Goal: Information Seeking & Learning: Check status

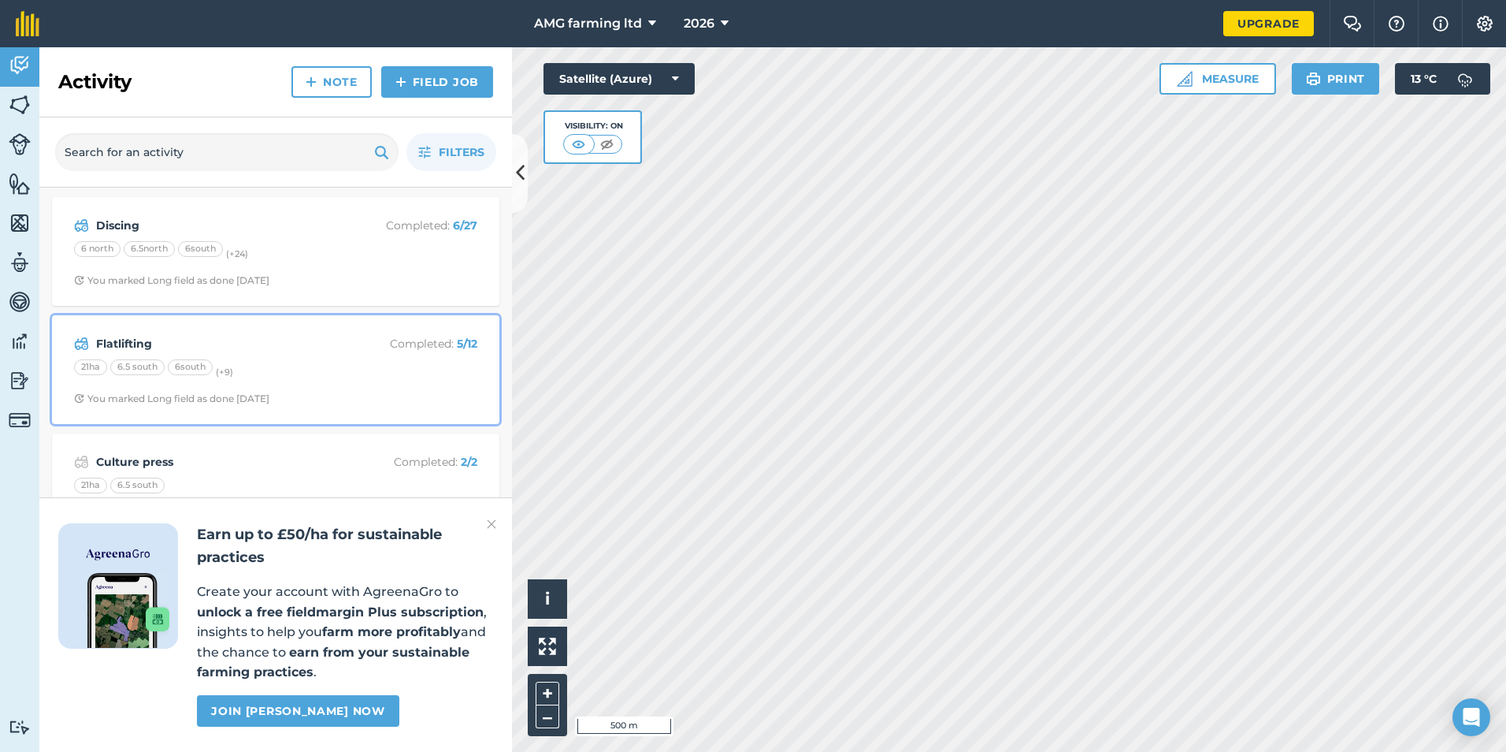
click at [124, 343] on strong "Flatlifting" at bounding box center [221, 343] width 250 height 17
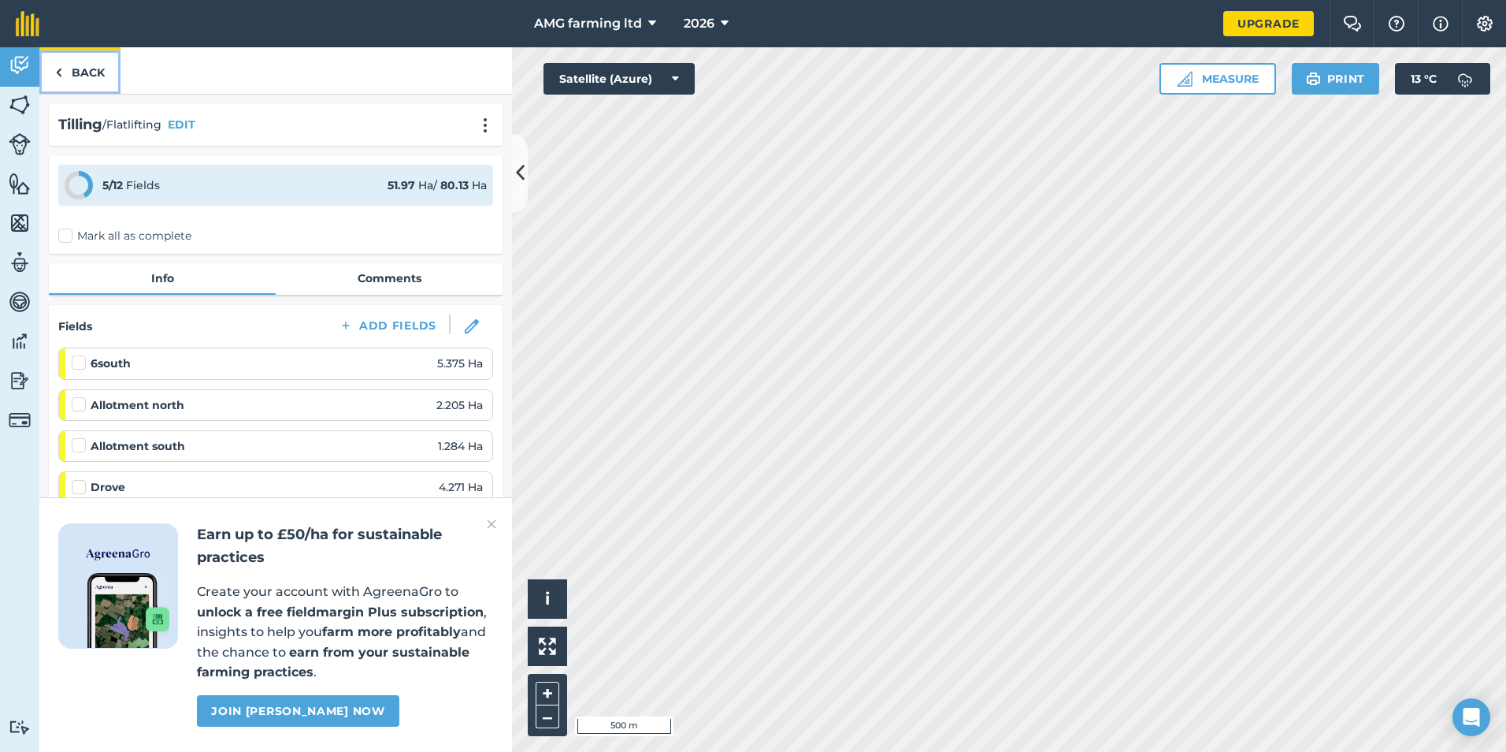
click at [69, 74] on link "Back" at bounding box center [79, 70] width 81 height 46
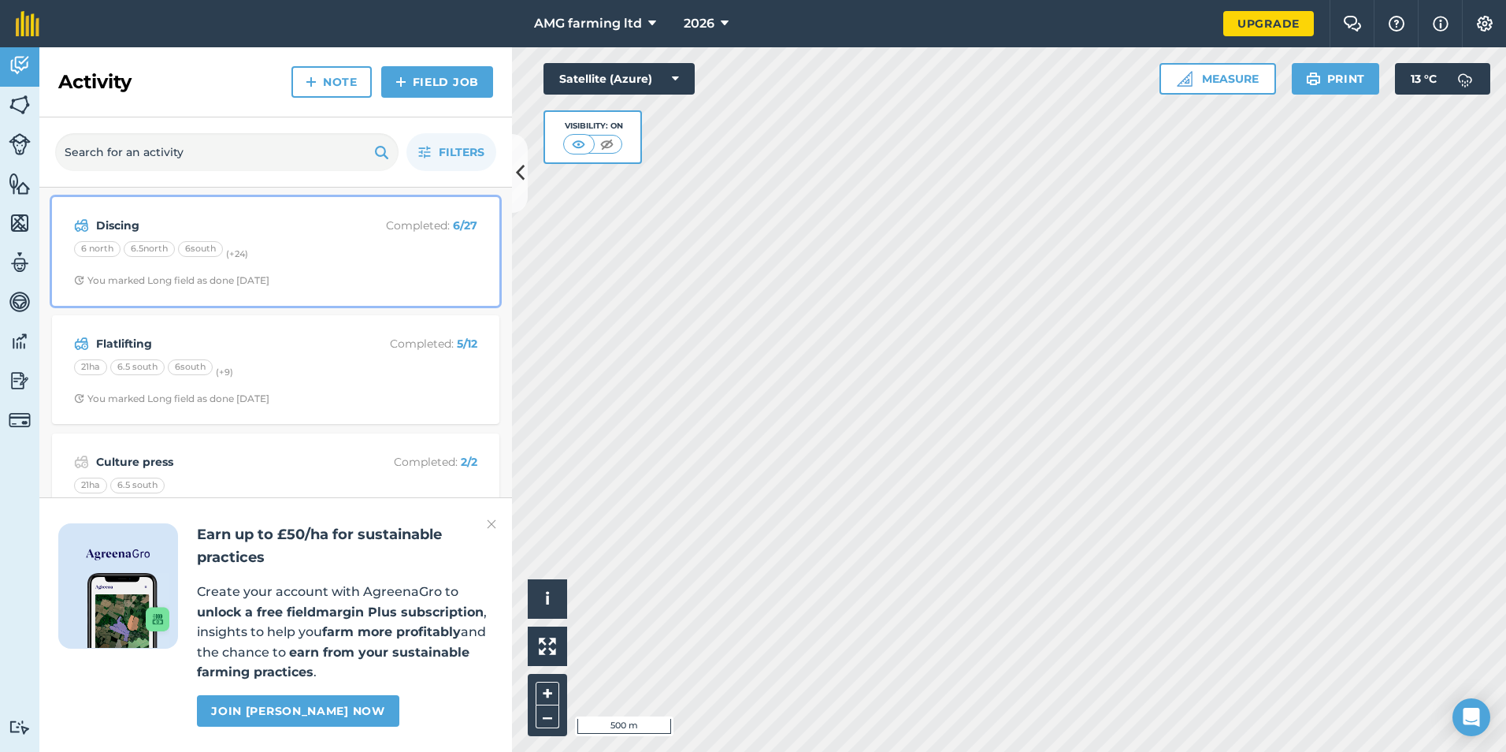
click at [98, 231] on strong "Discing" at bounding box center [221, 225] width 250 height 17
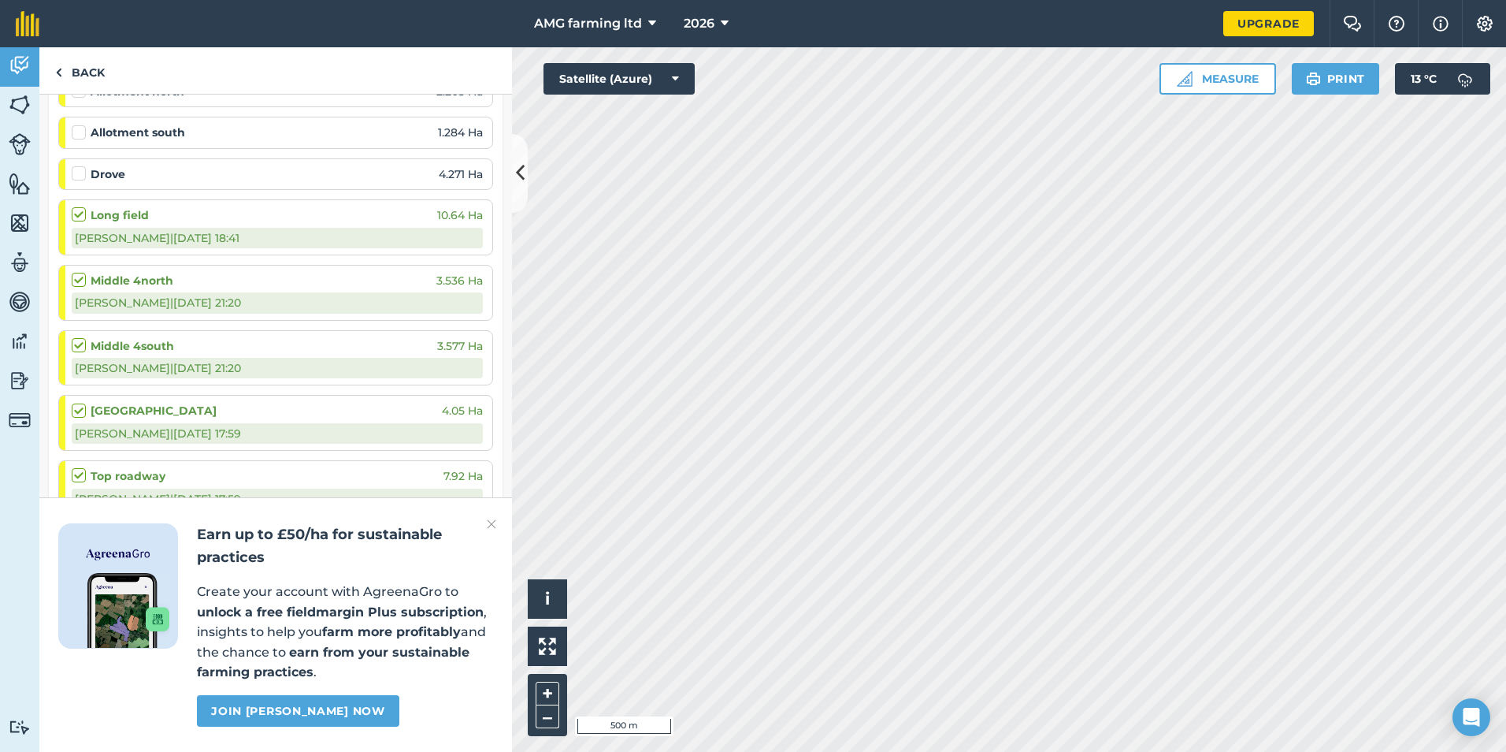
scroll to position [313, 0]
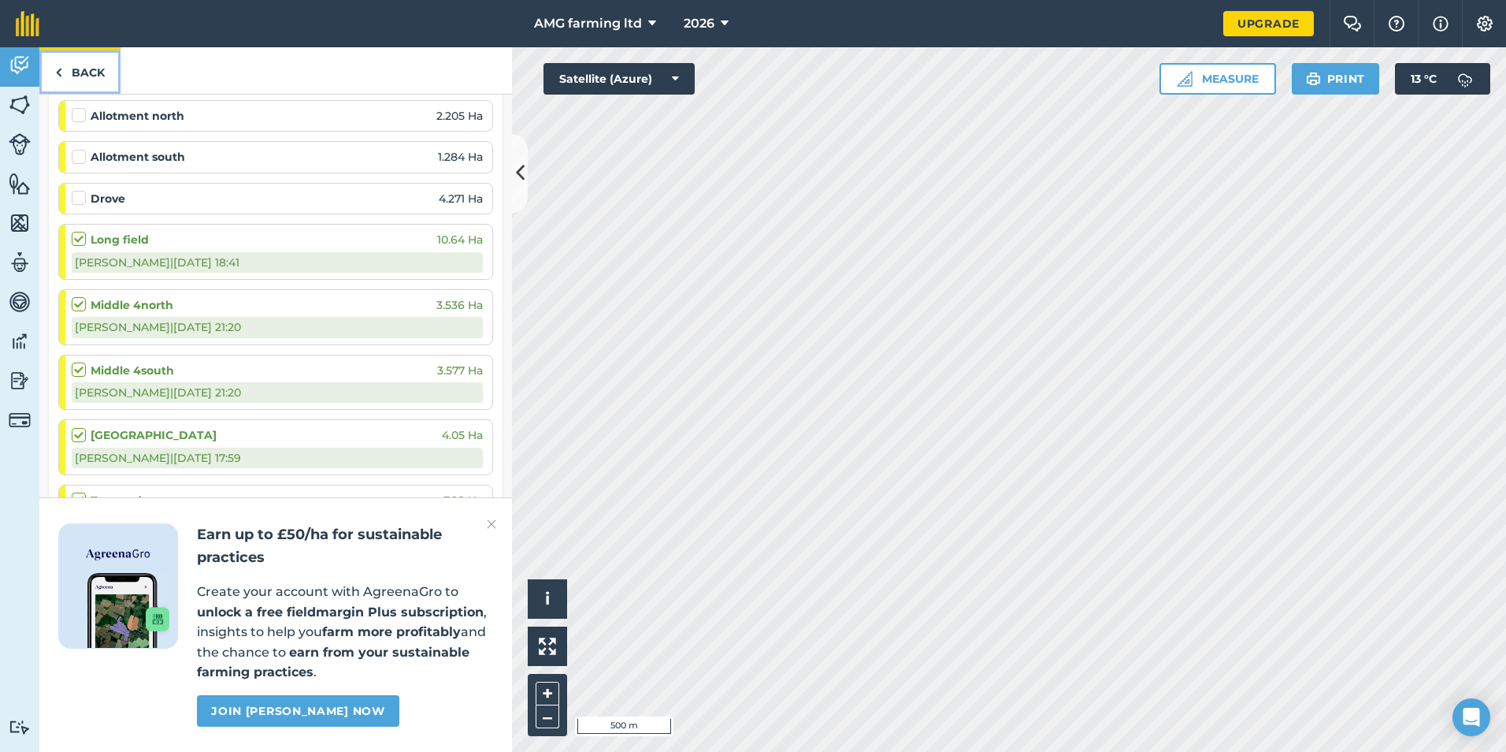
click at [90, 69] on link "Back" at bounding box center [79, 70] width 81 height 46
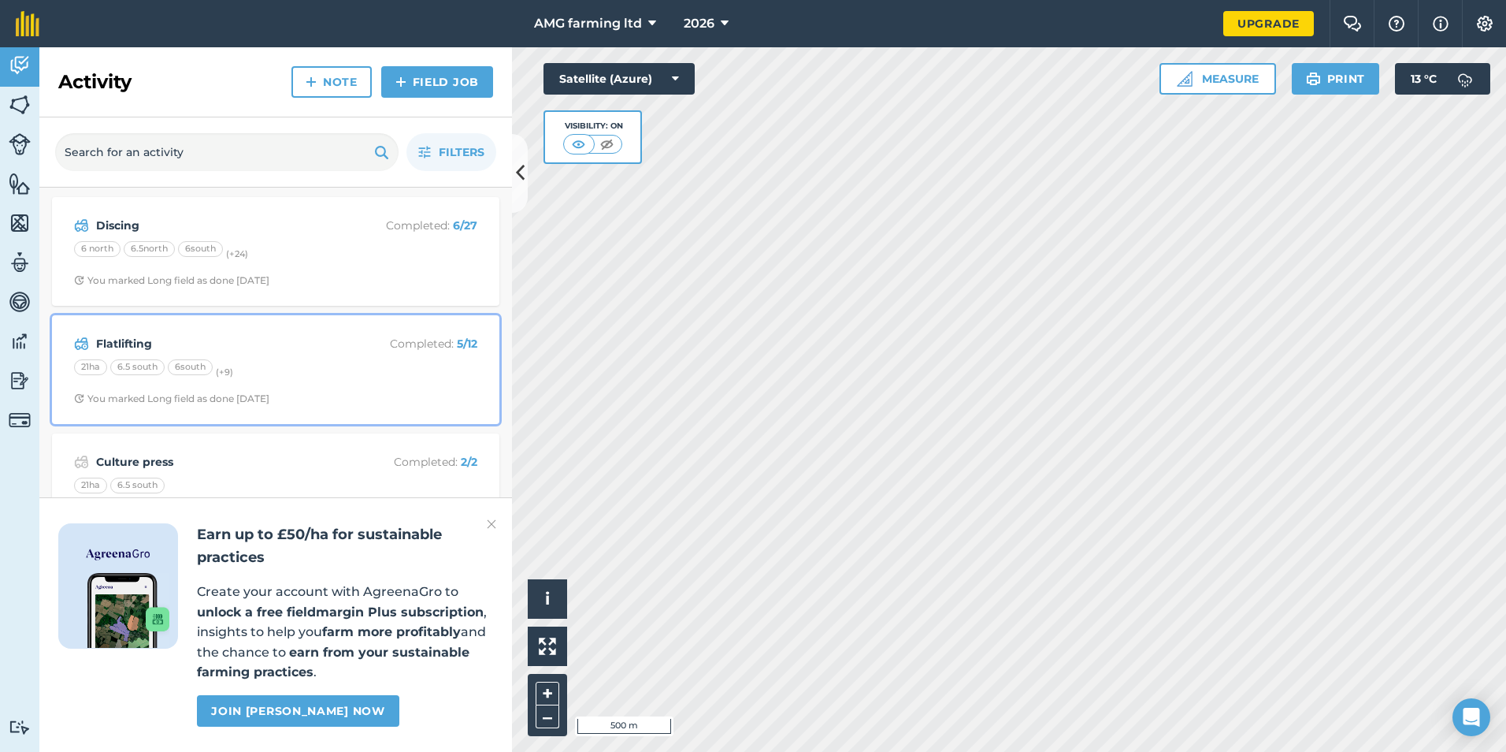
click at [84, 330] on div "Flatlifting Completed : 5 / 12 21ha 6.5 south 6south (+ 9 ) You marked Long fie…" at bounding box center [275, 370] width 429 height 90
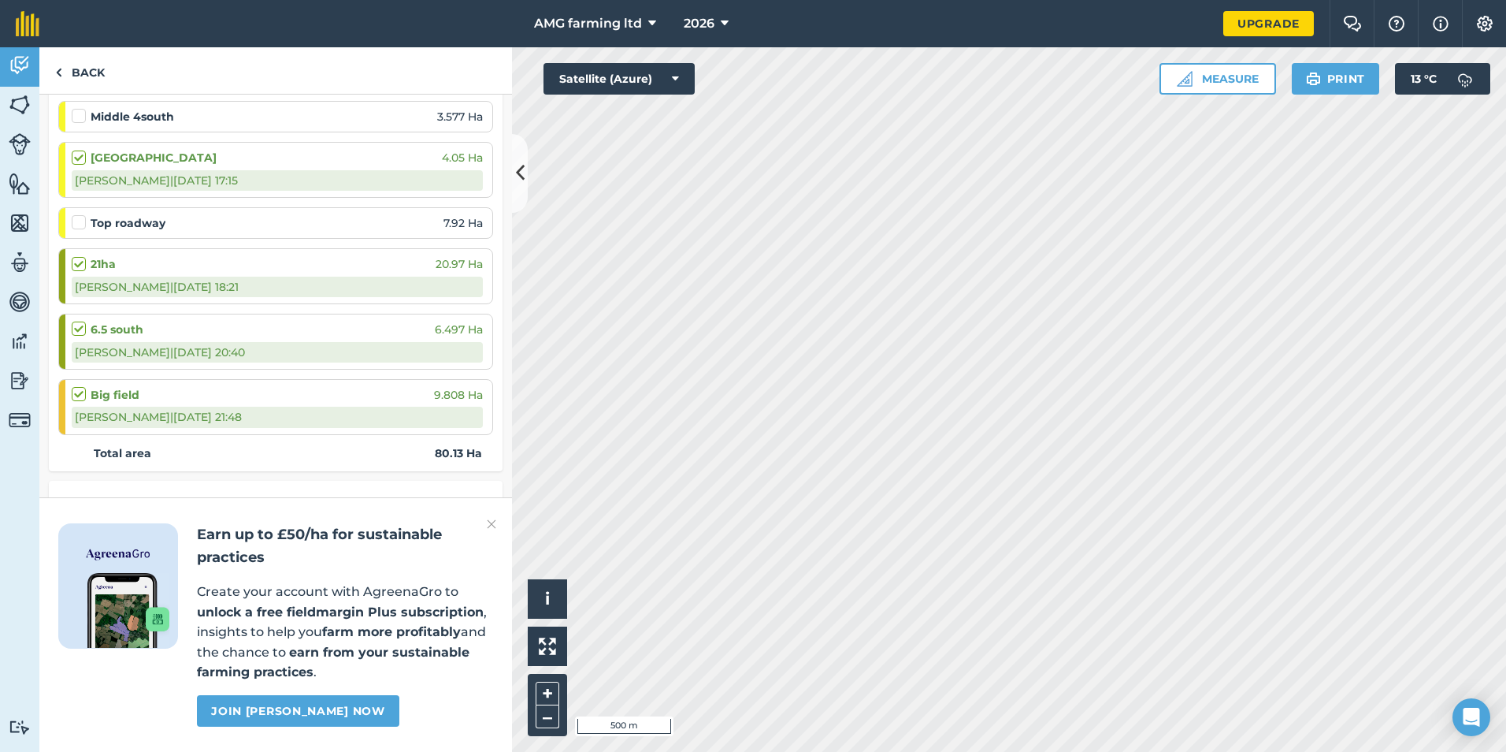
scroll to position [615, 0]
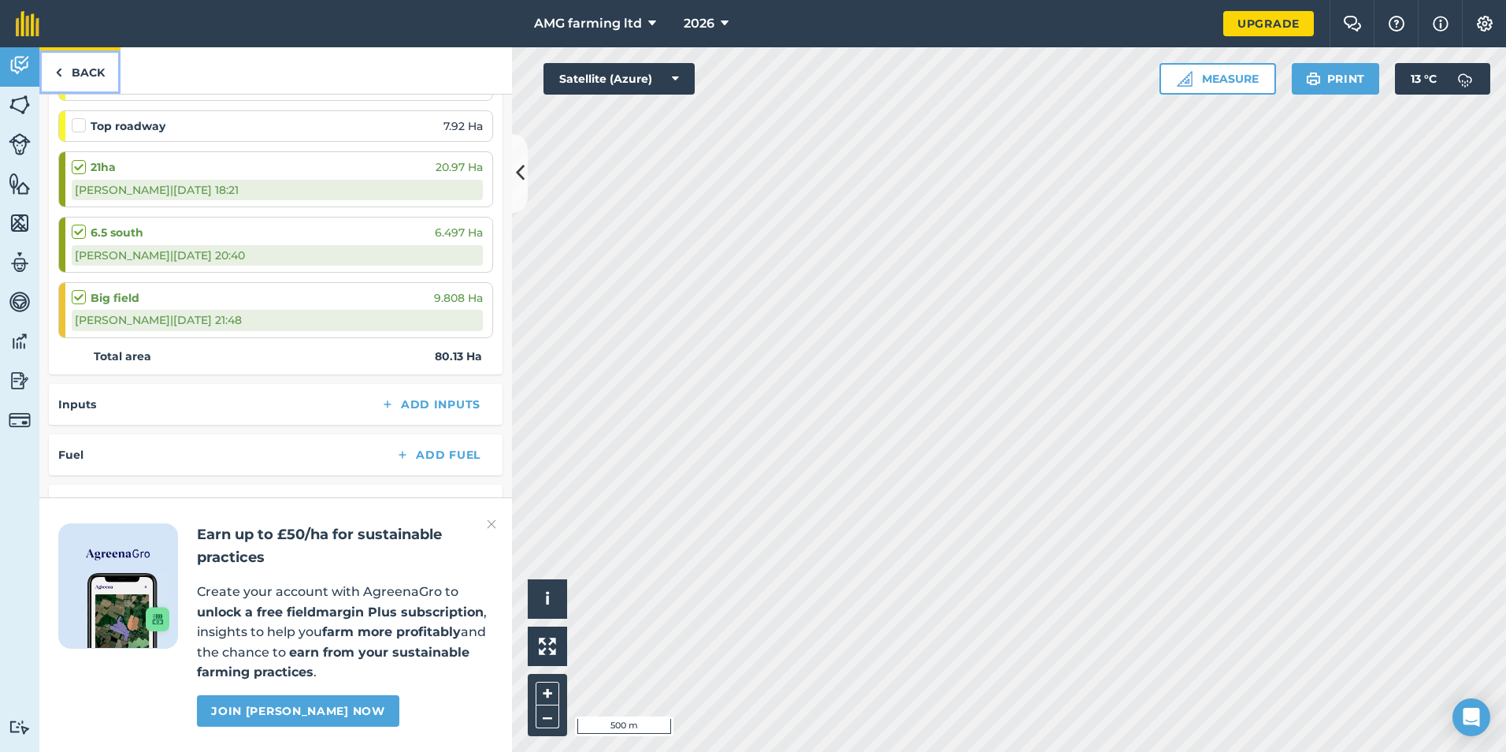
click at [87, 69] on link "Back" at bounding box center [79, 70] width 81 height 46
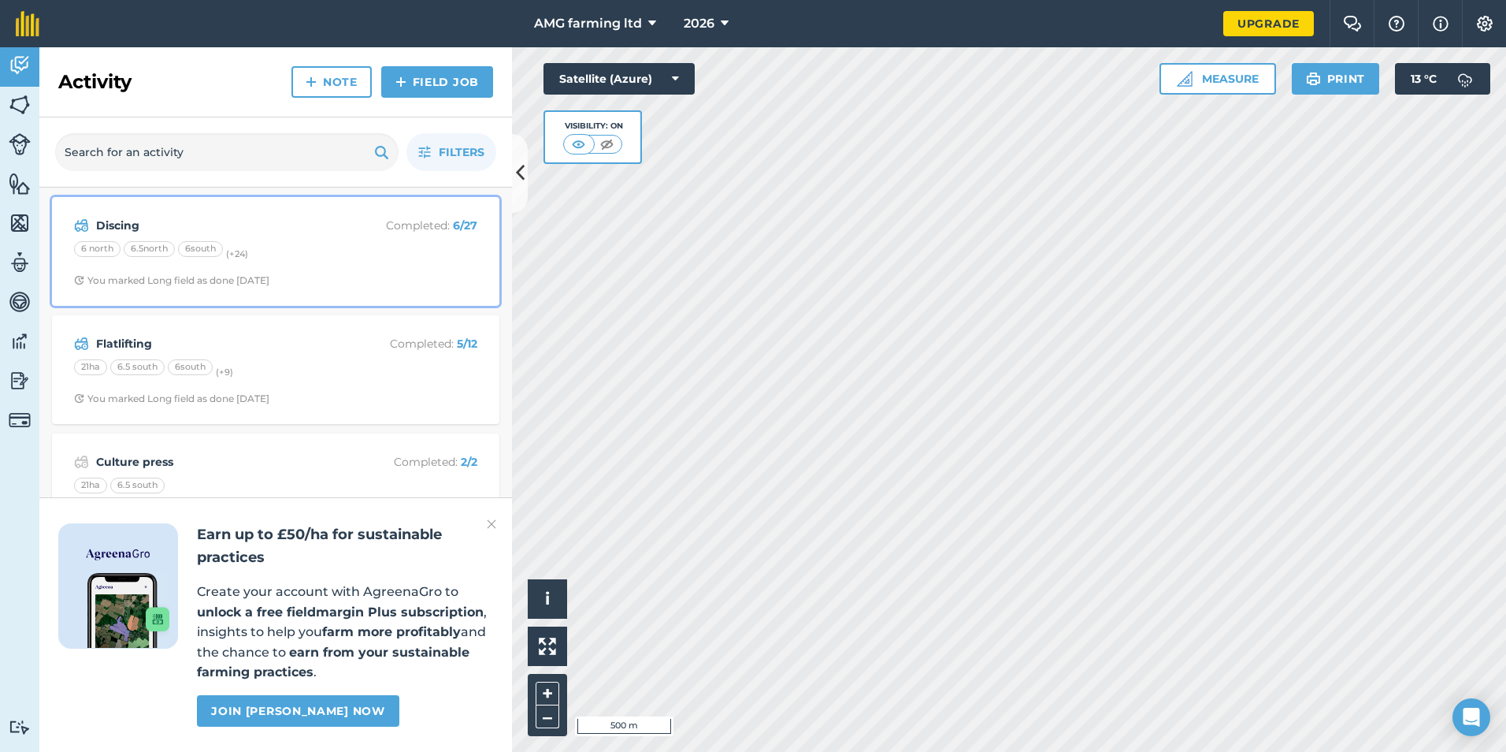
click at [125, 232] on strong "Discing" at bounding box center [221, 225] width 250 height 17
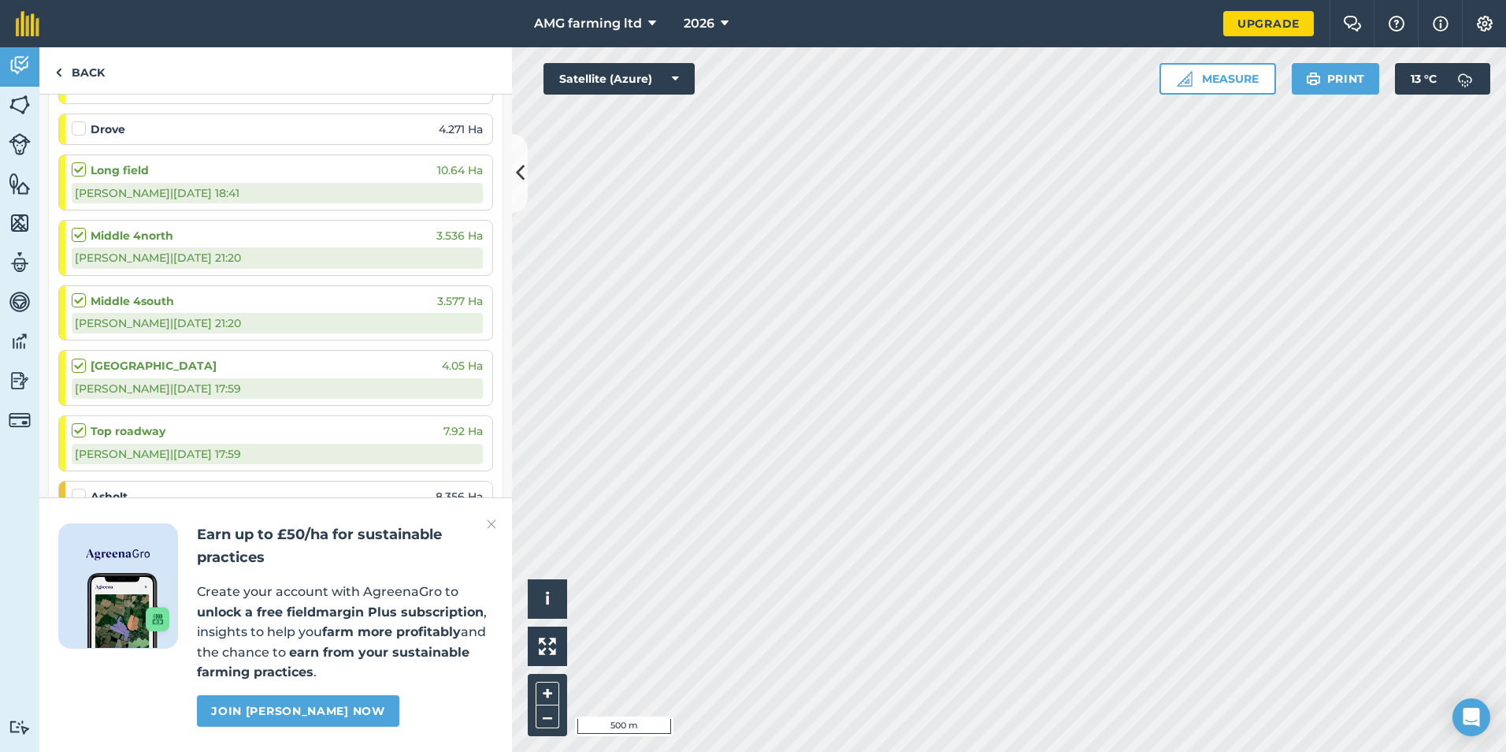
scroll to position [473, 0]
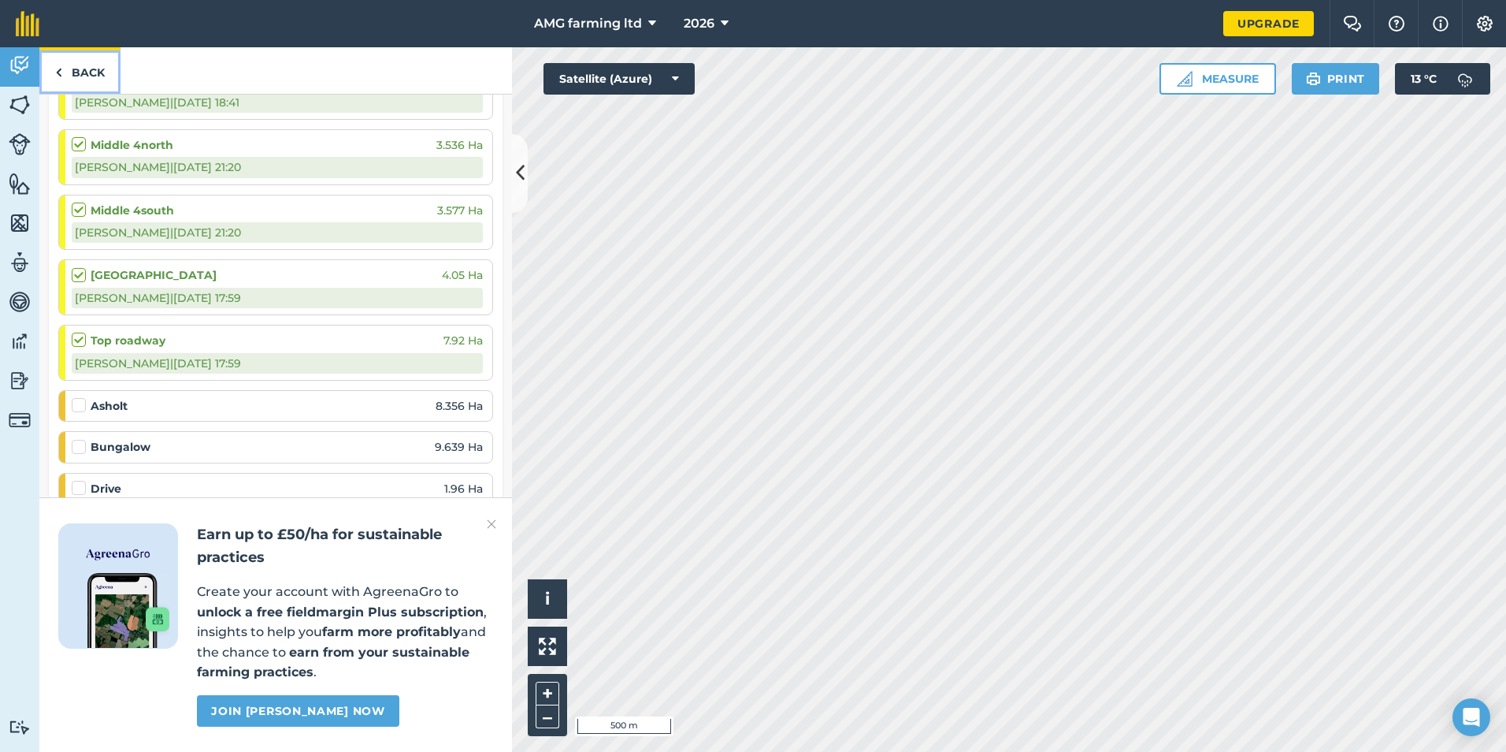
click at [60, 66] on img at bounding box center [58, 72] width 7 height 19
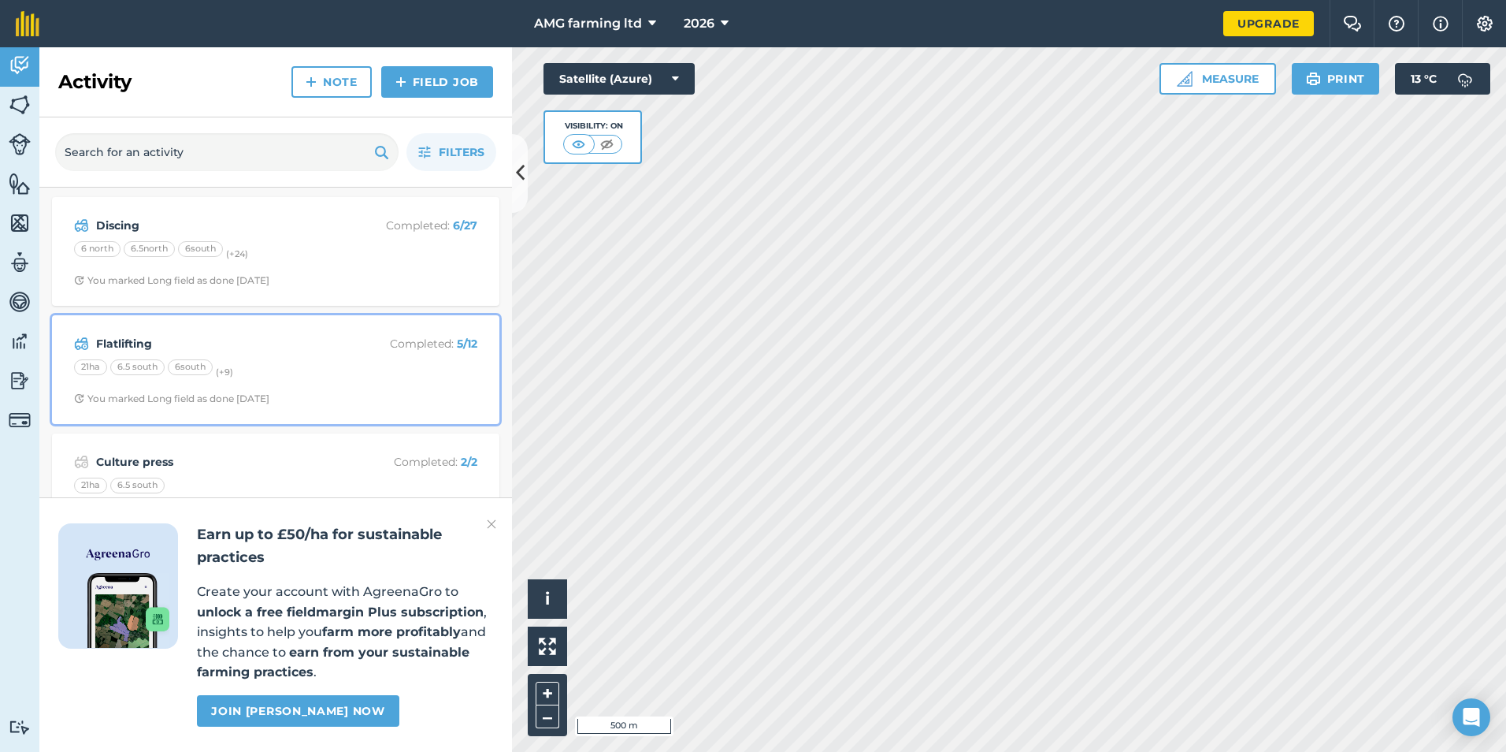
click at [121, 351] on strong "Flatlifting" at bounding box center [221, 343] width 250 height 17
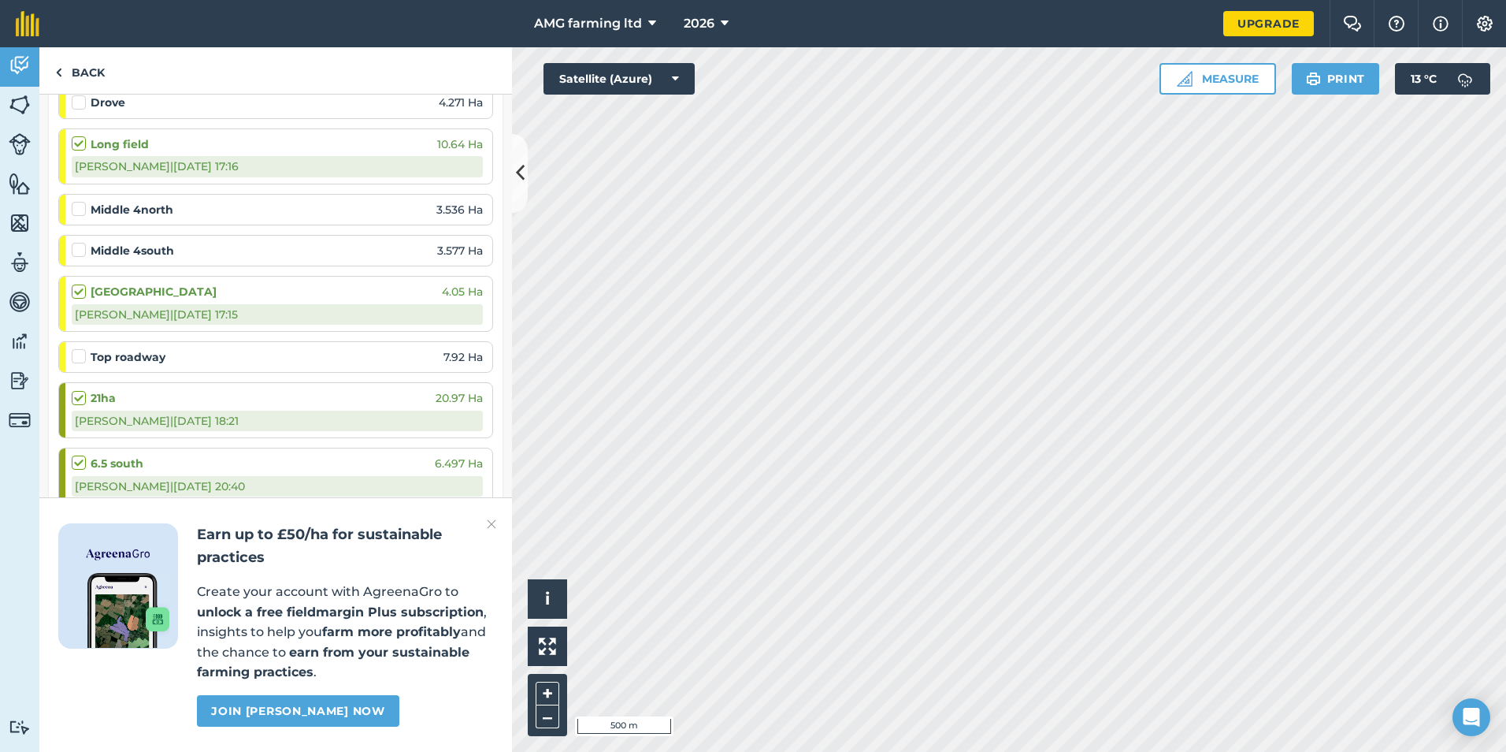
scroll to position [394, 0]
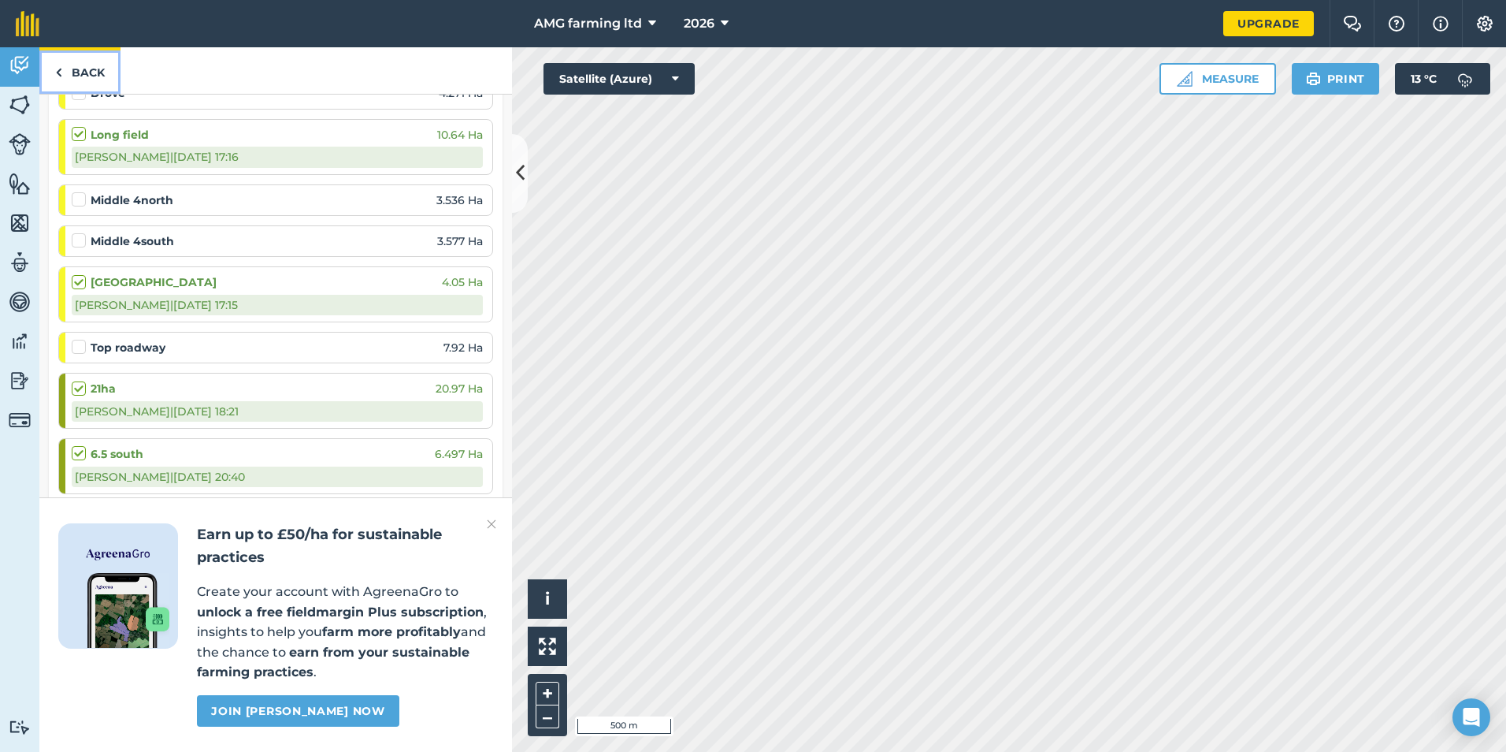
click at [90, 77] on link "Back" at bounding box center [79, 70] width 81 height 46
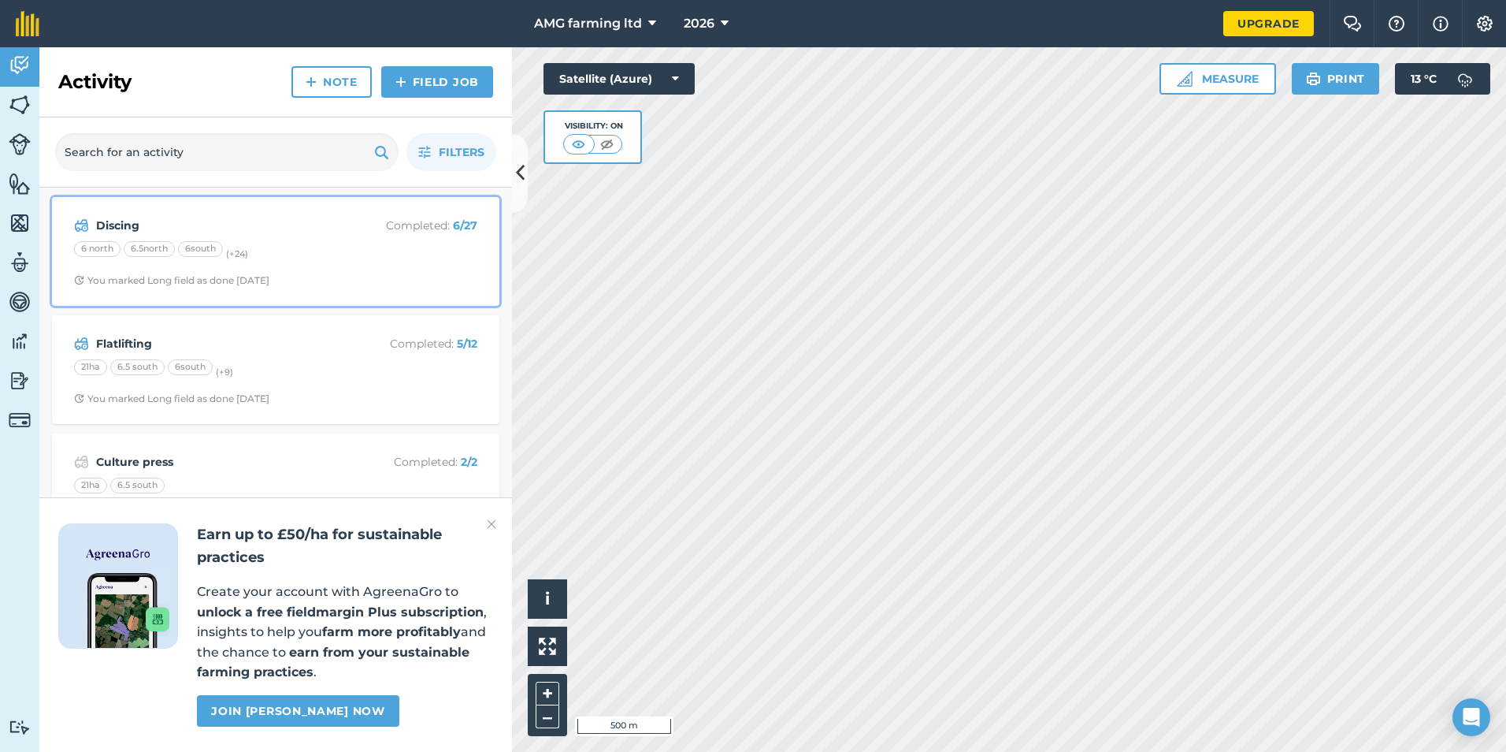
click at [109, 225] on strong "Discing" at bounding box center [221, 225] width 250 height 17
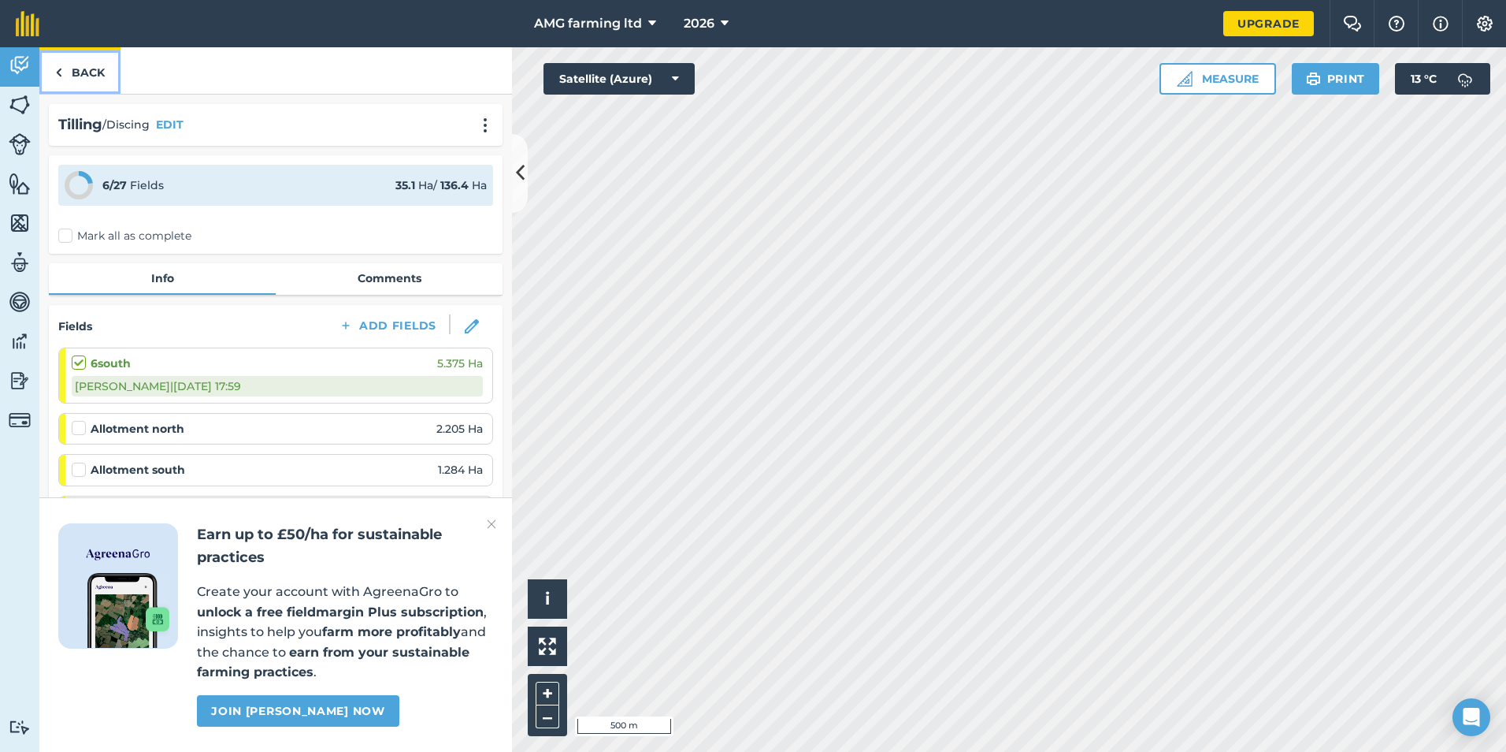
click at [83, 66] on link "Back" at bounding box center [79, 70] width 81 height 46
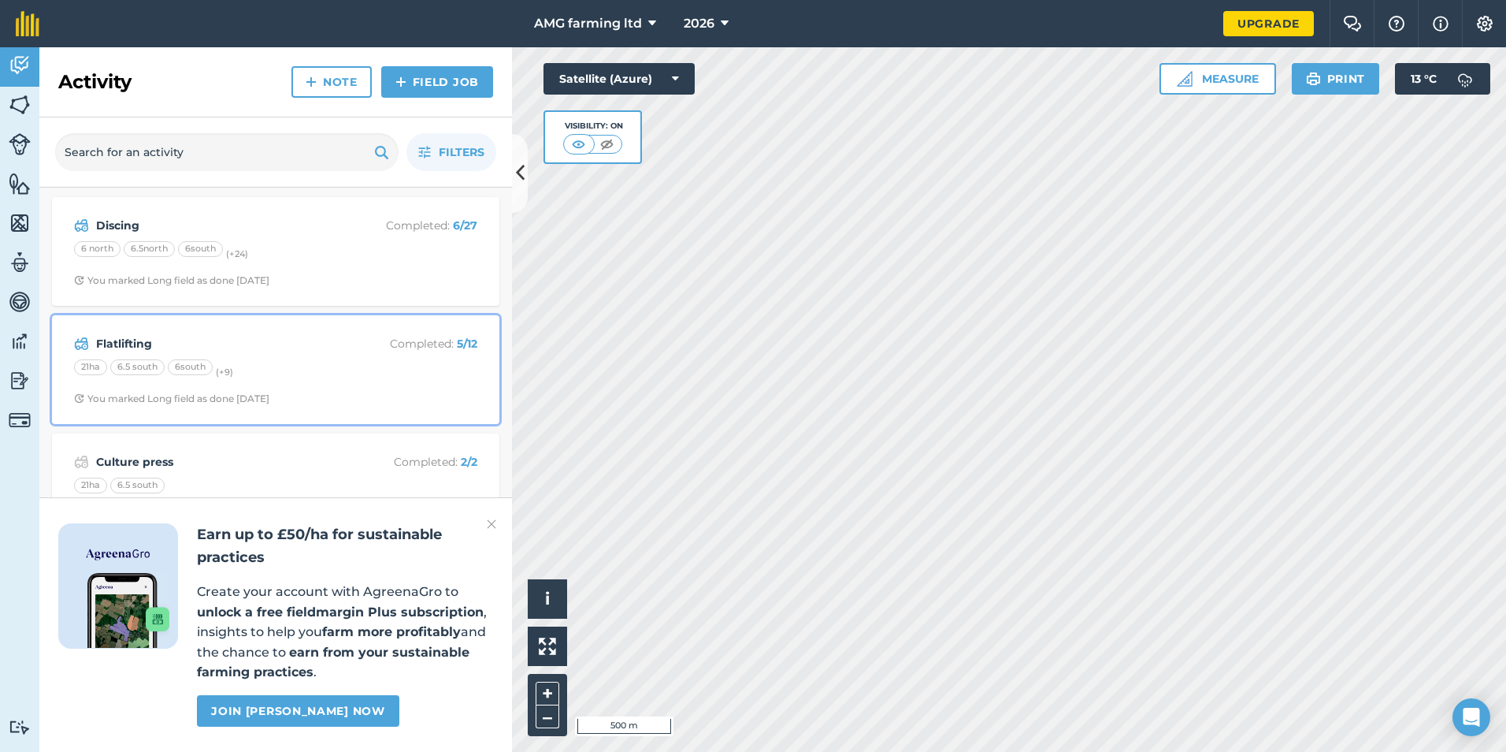
click at [120, 347] on strong "Flatlifting" at bounding box center [221, 343] width 250 height 17
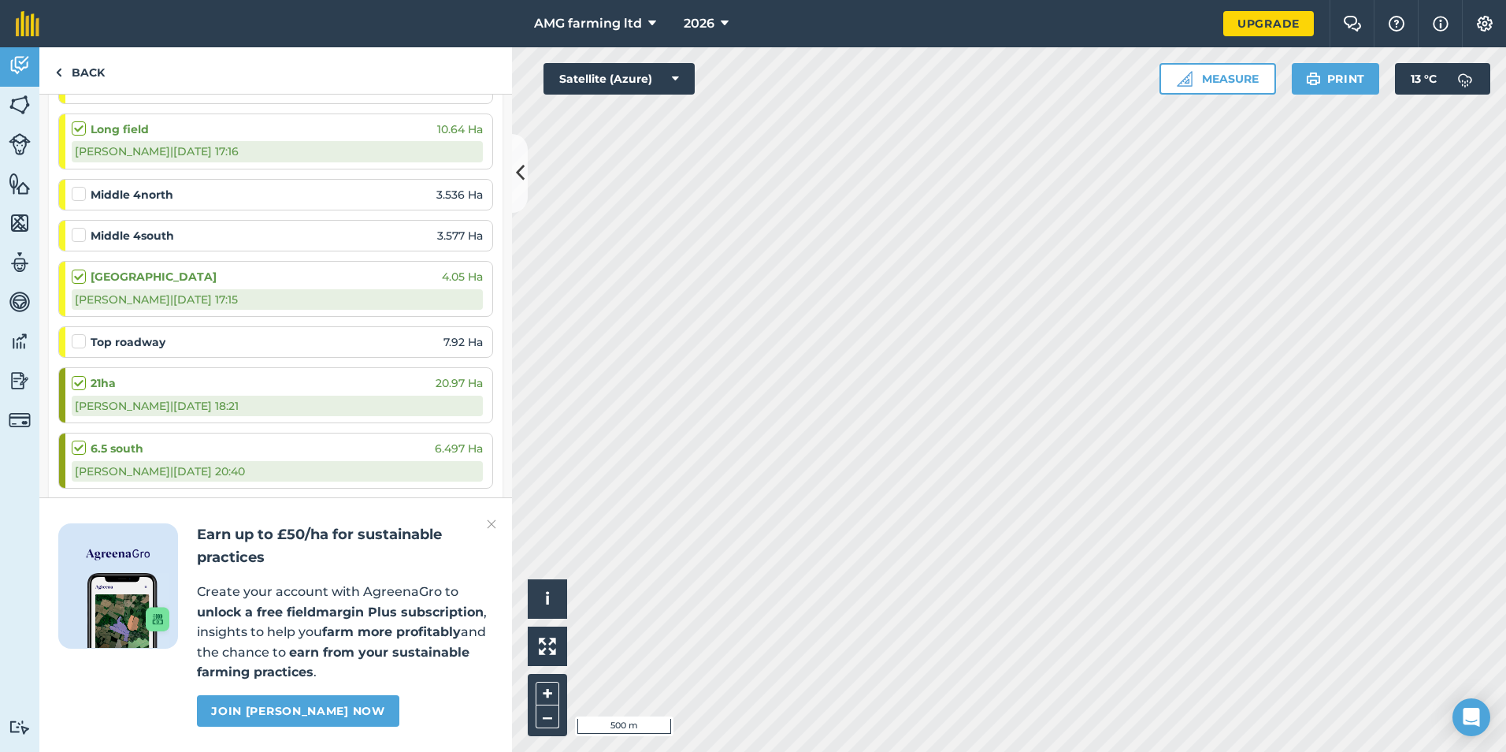
scroll to position [473, 0]
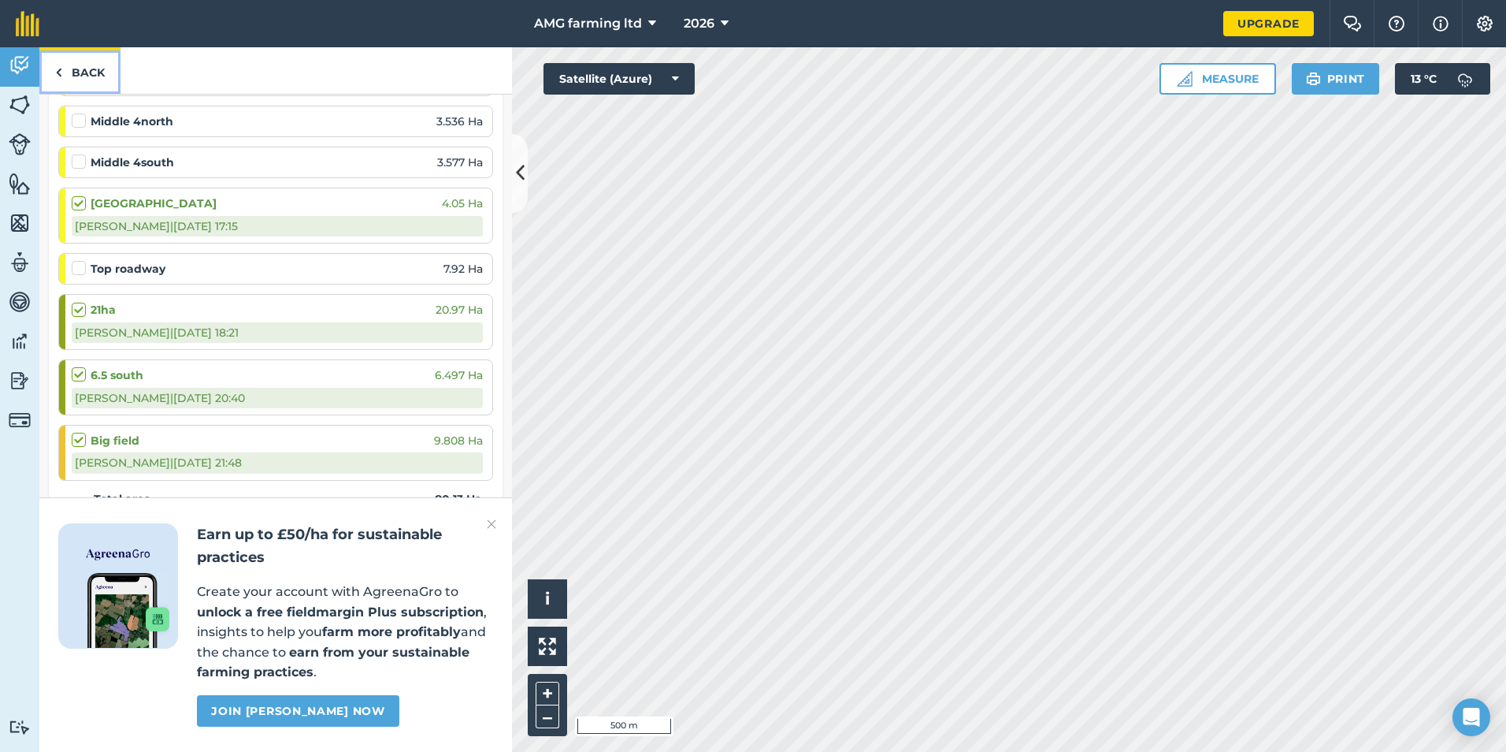
click at [79, 71] on link "Back" at bounding box center [79, 70] width 81 height 46
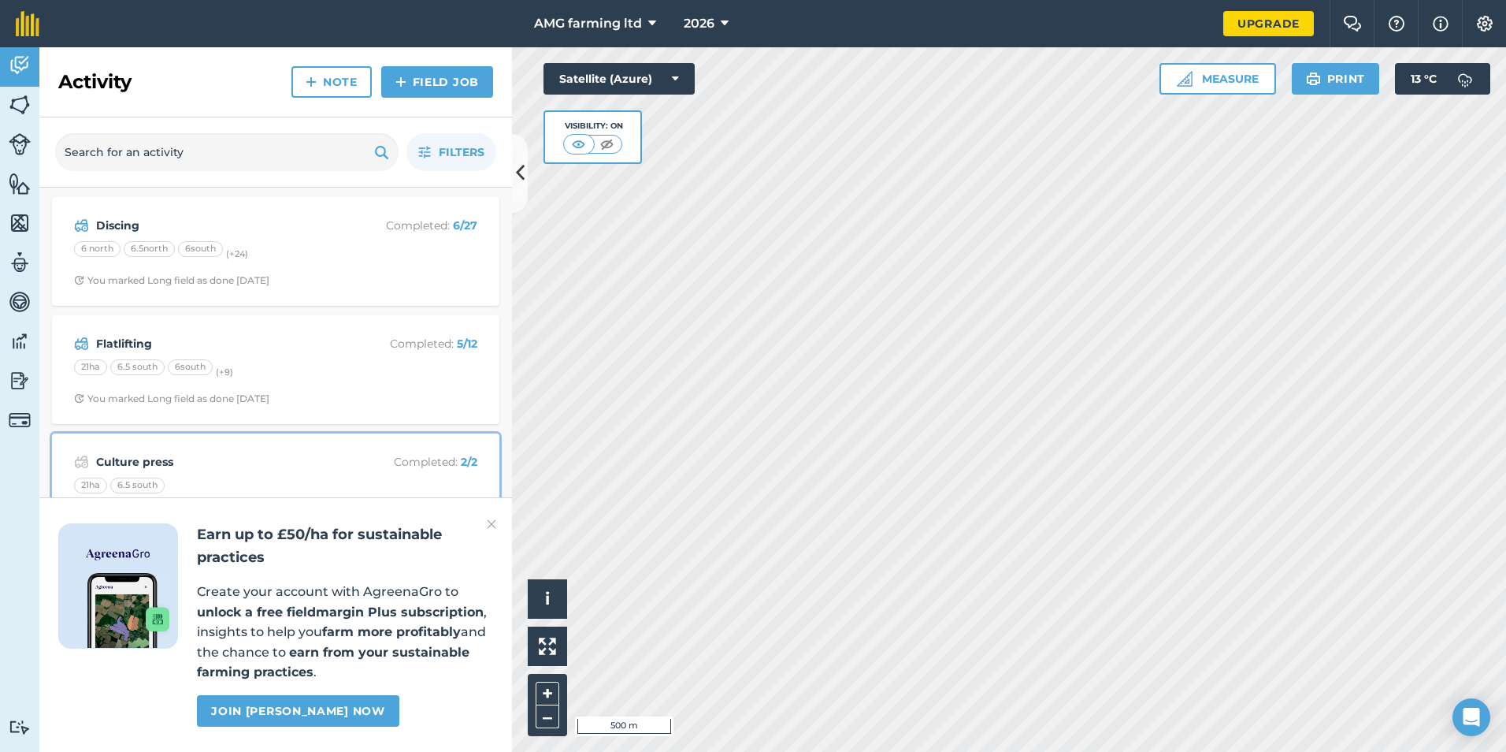
click at [124, 451] on div "Culture press Completed : 2 / 2 21ha 6.5 south You marked this as complete [DAT…" at bounding box center [275, 488] width 429 height 90
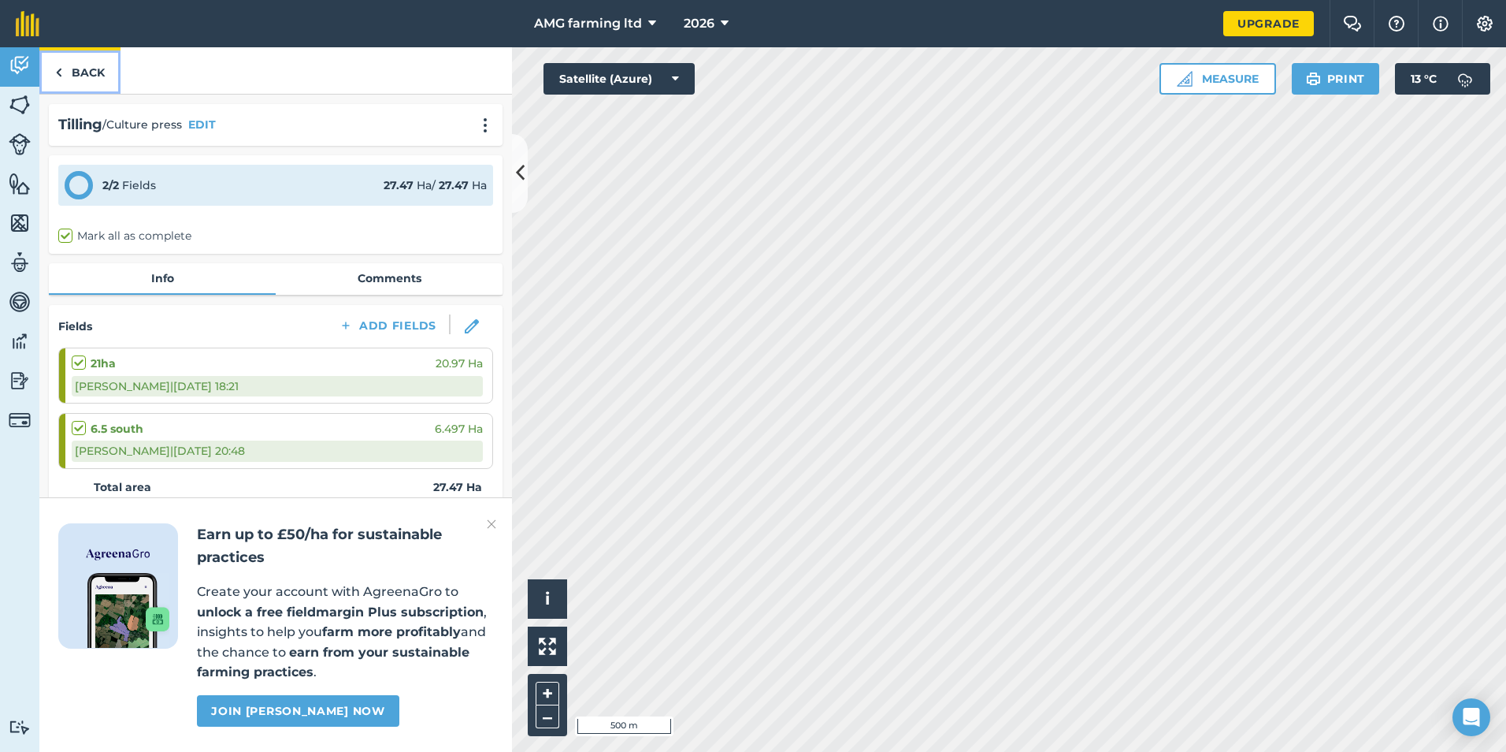
click at [94, 74] on link "Back" at bounding box center [79, 70] width 81 height 46
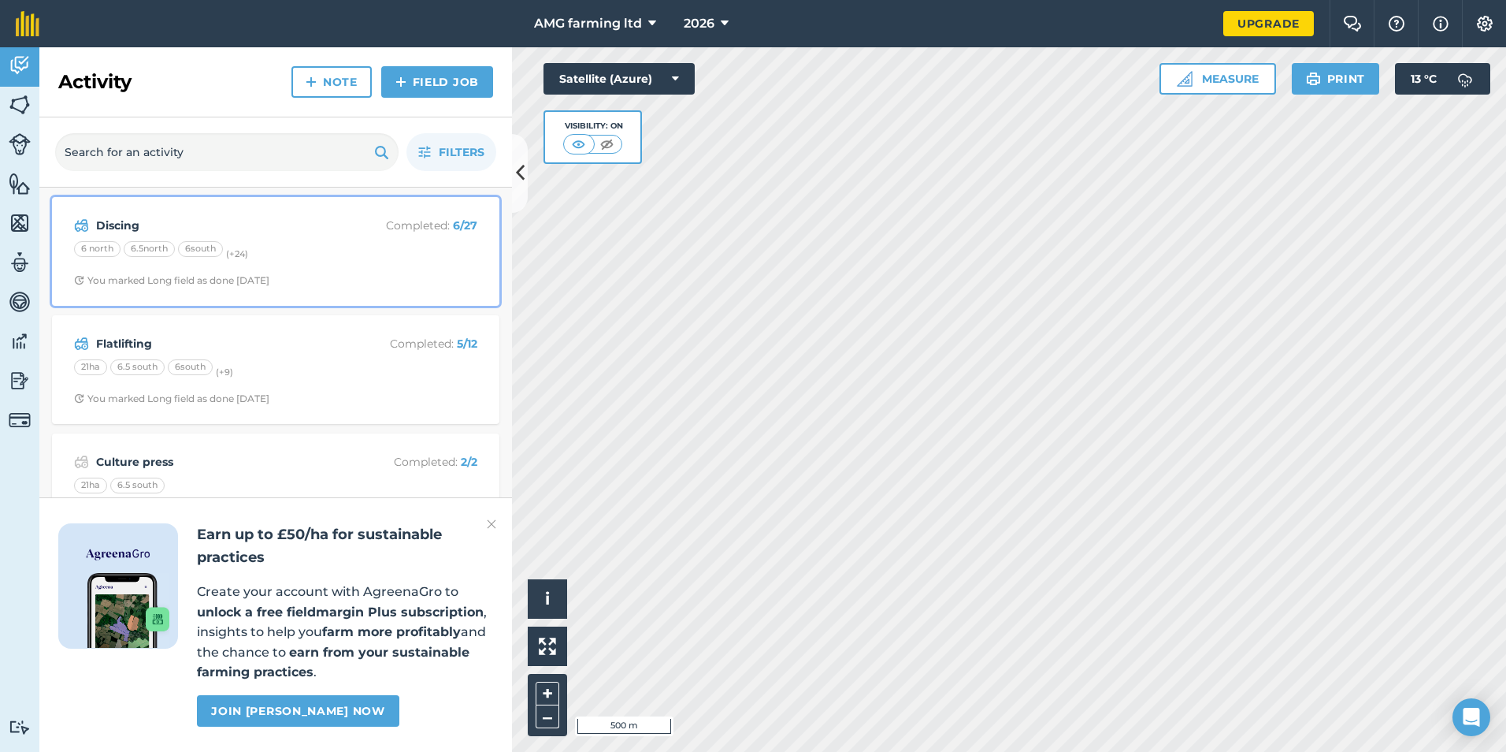
click at [121, 226] on strong "Discing" at bounding box center [221, 225] width 250 height 17
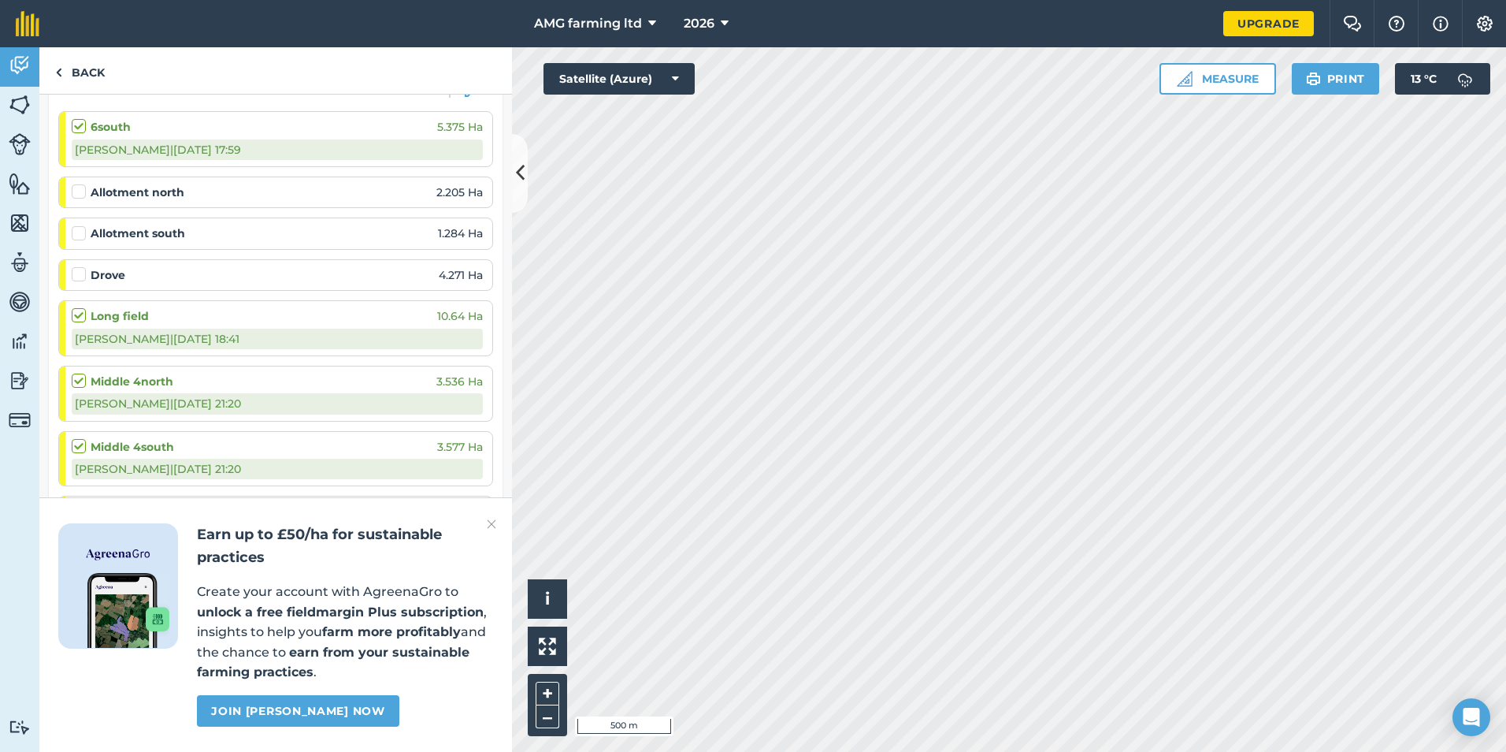
scroll to position [394, 0]
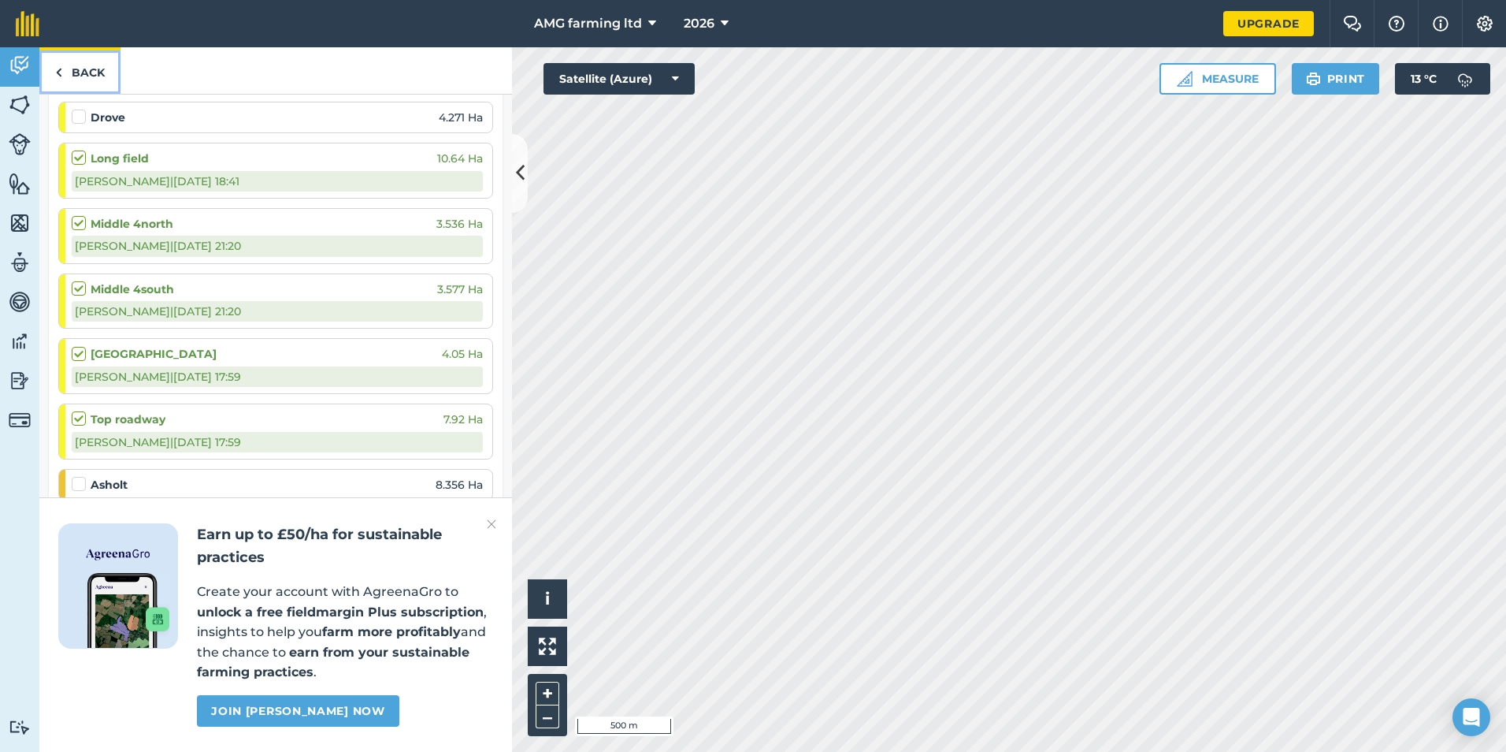
click at [86, 76] on link "Back" at bounding box center [79, 70] width 81 height 46
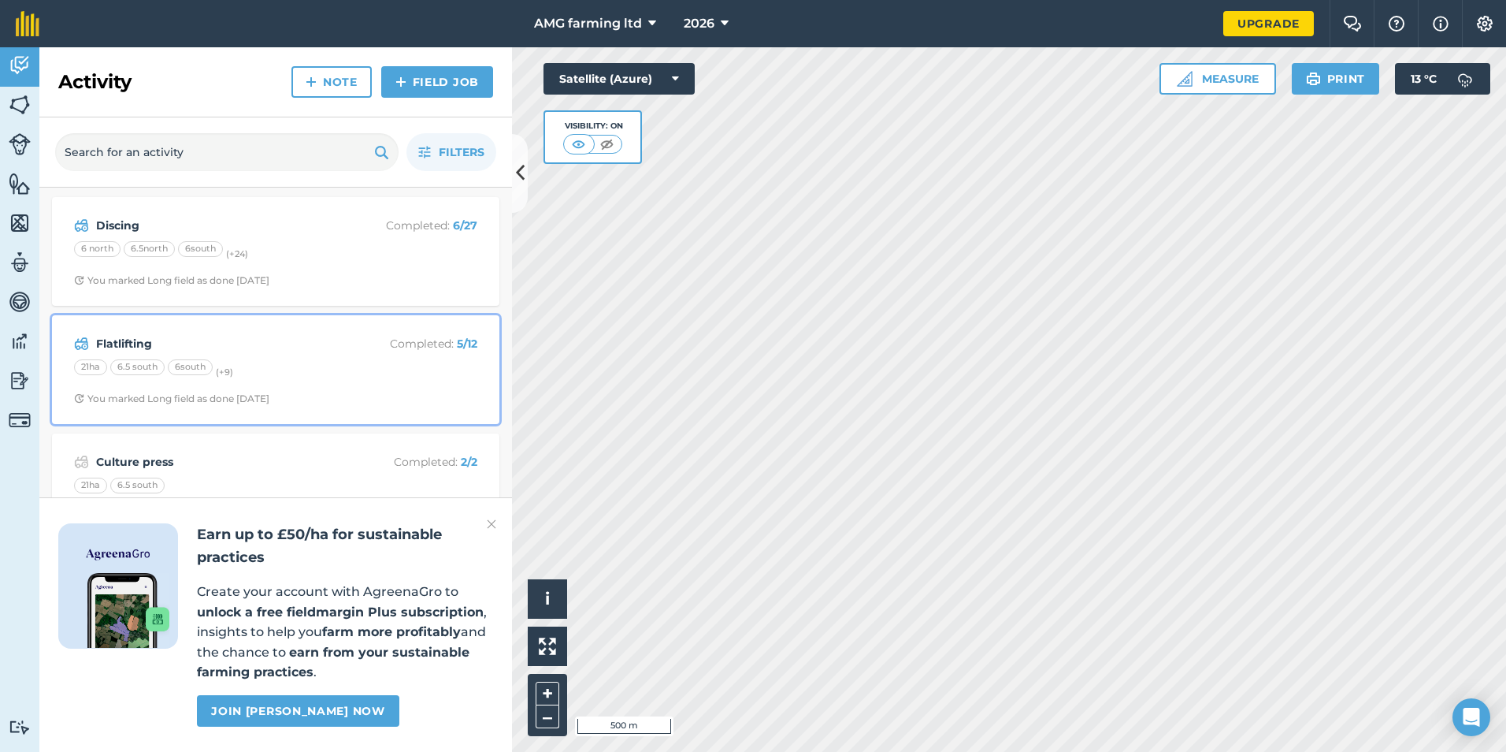
click at [109, 340] on strong "Flatlifting" at bounding box center [221, 343] width 250 height 17
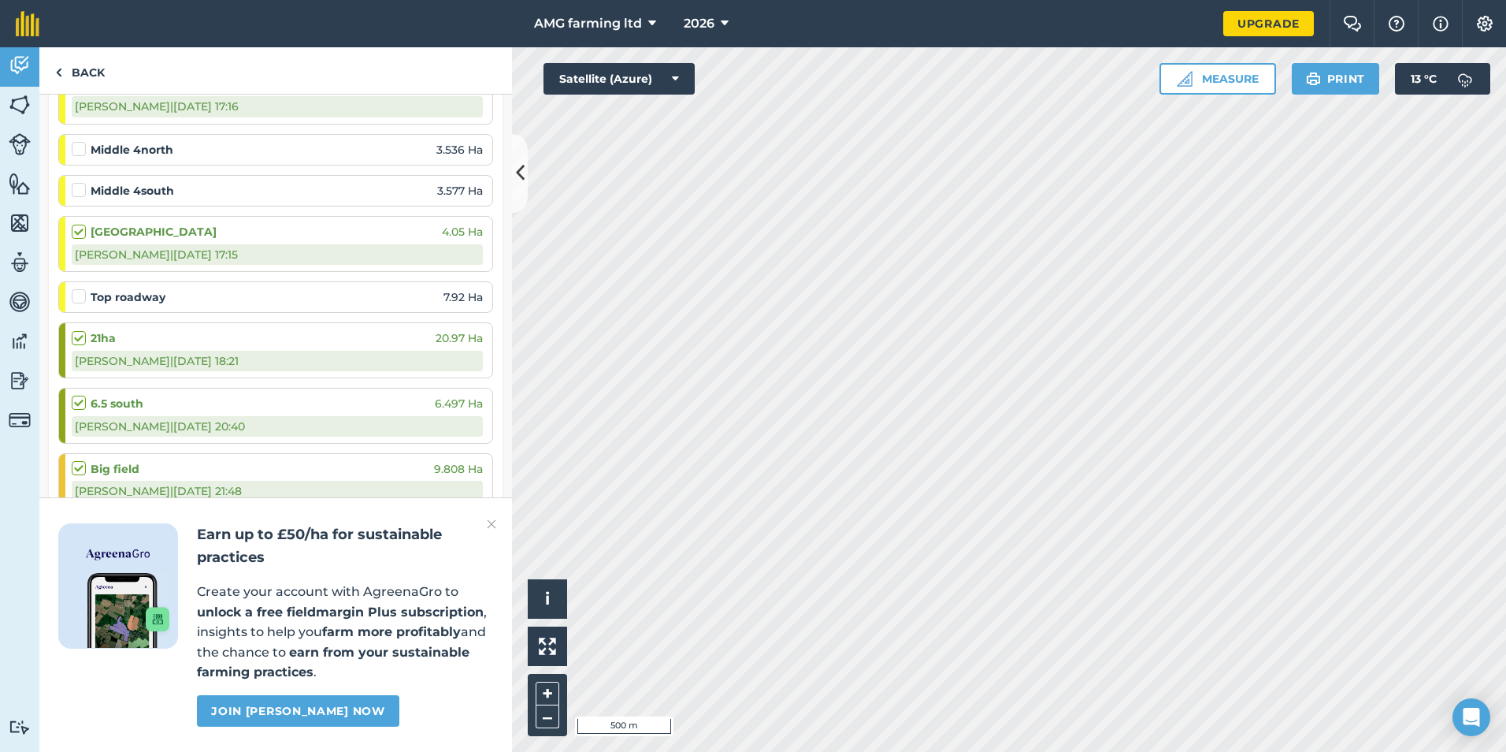
scroll to position [473, 0]
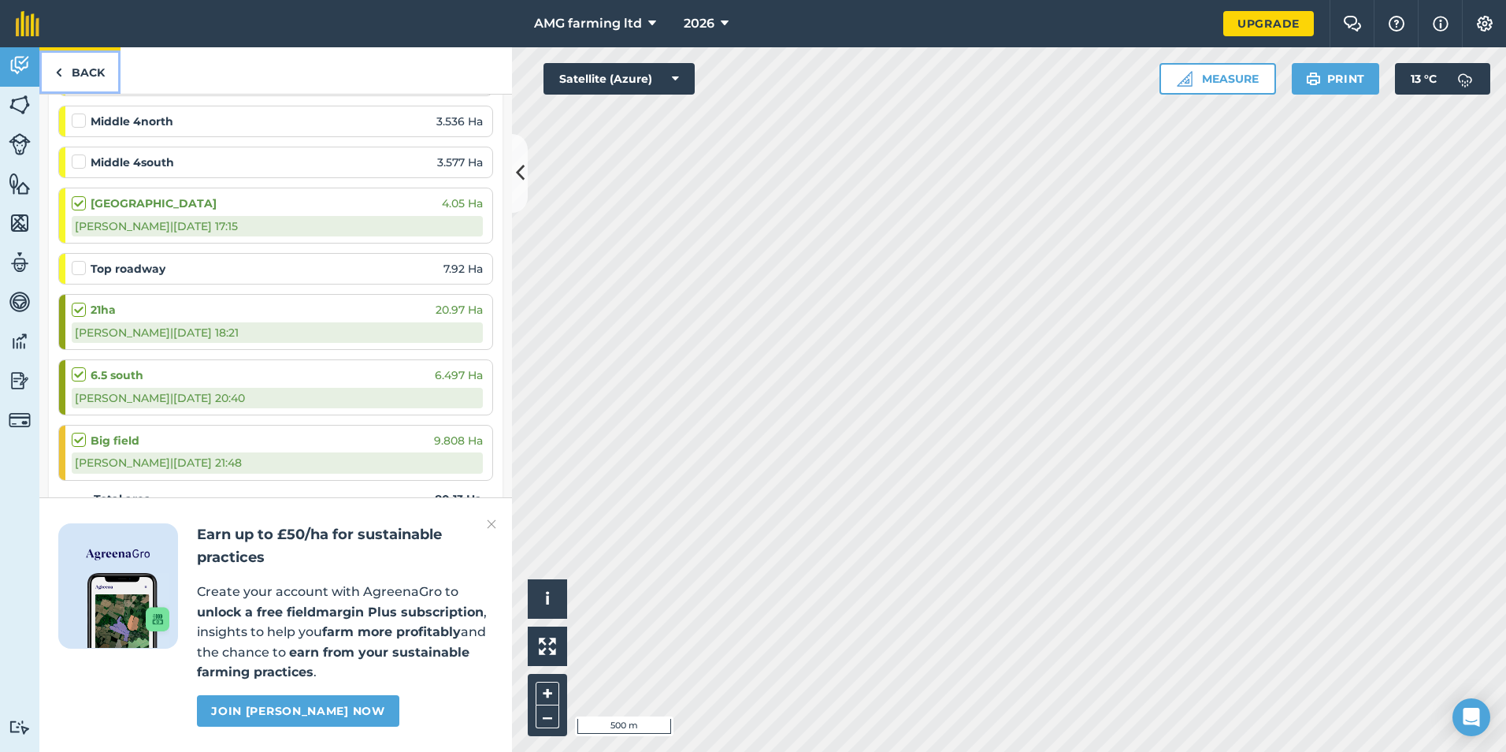
click at [81, 73] on link "Back" at bounding box center [79, 70] width 81 height 46
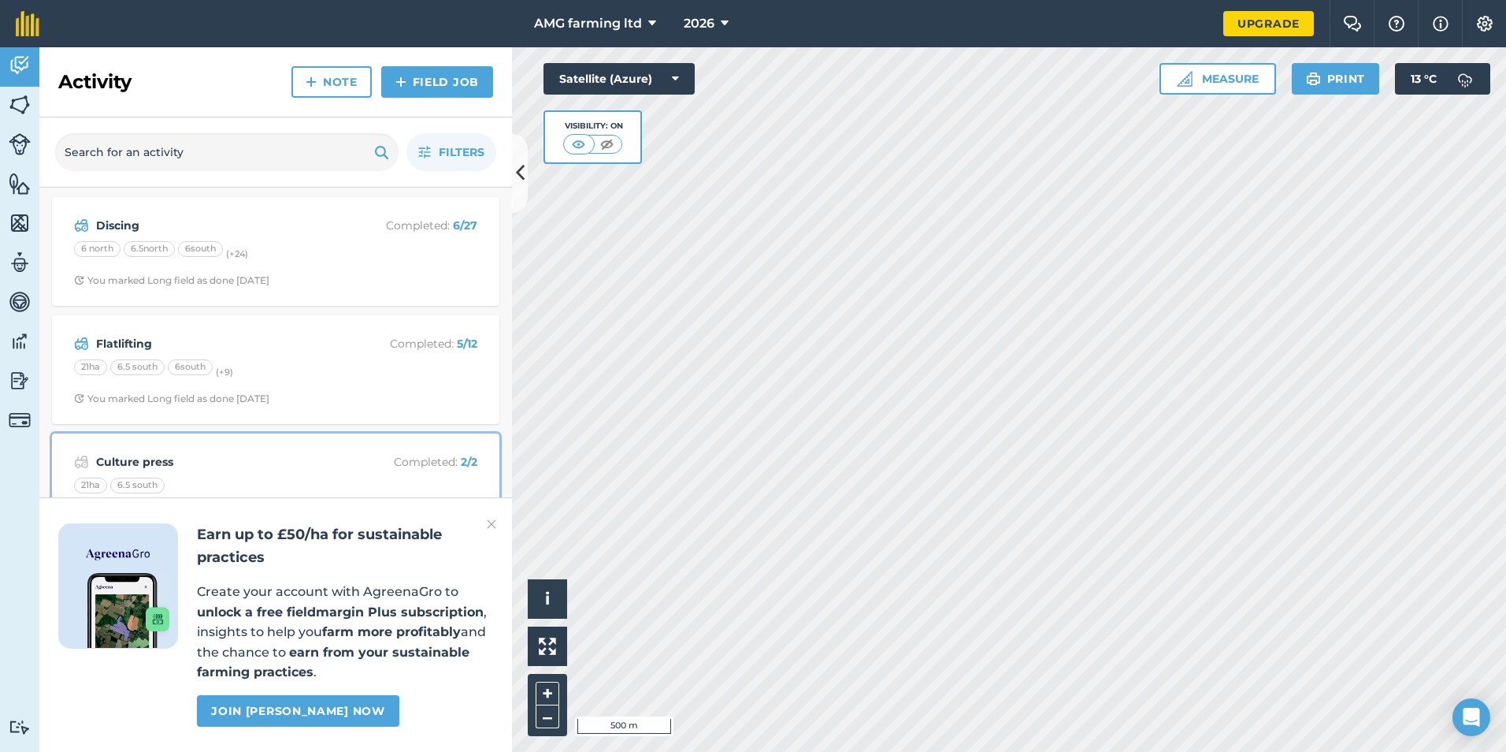
click at [136, 454] on strong "Culture press" at bounding box center [221, 461] width 250 height 17
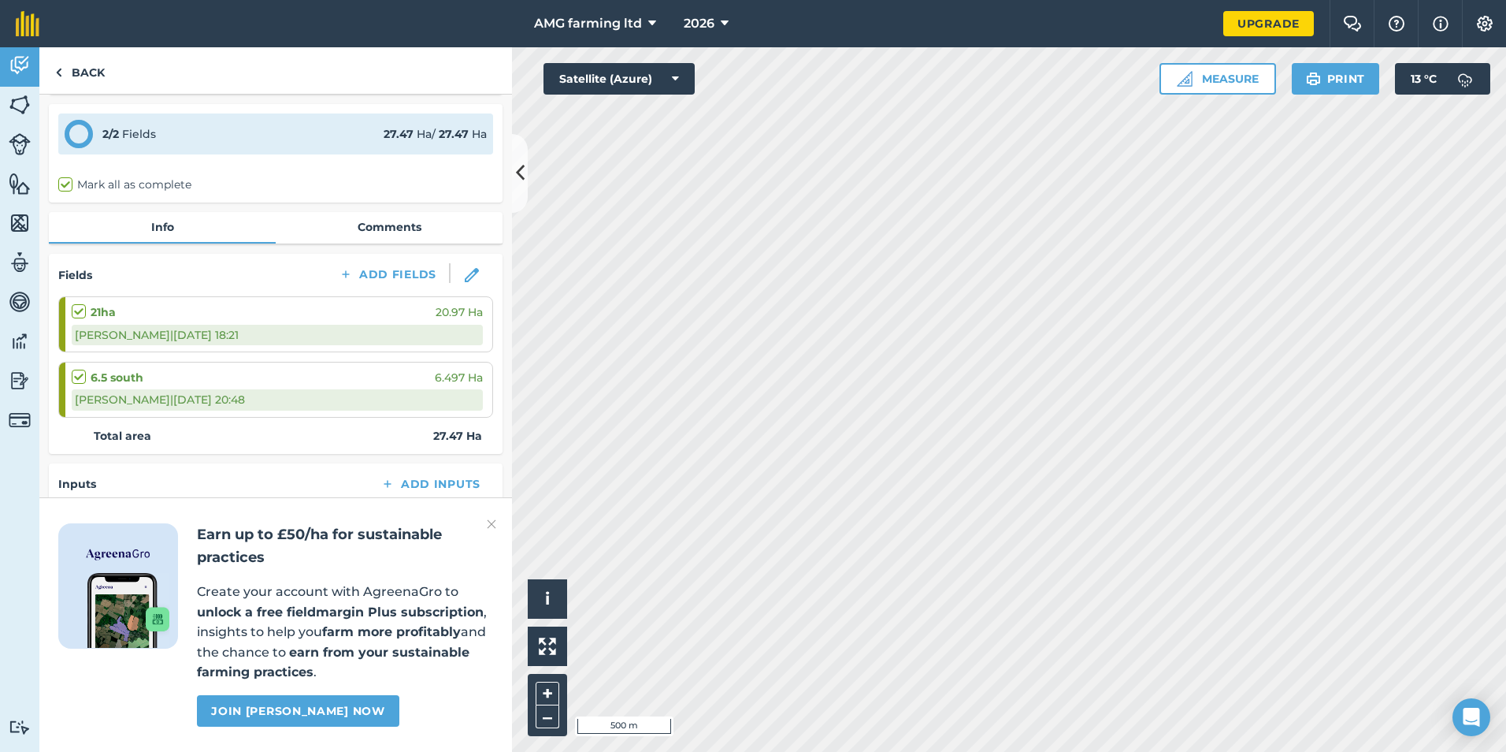
scroll to position [77, 0]
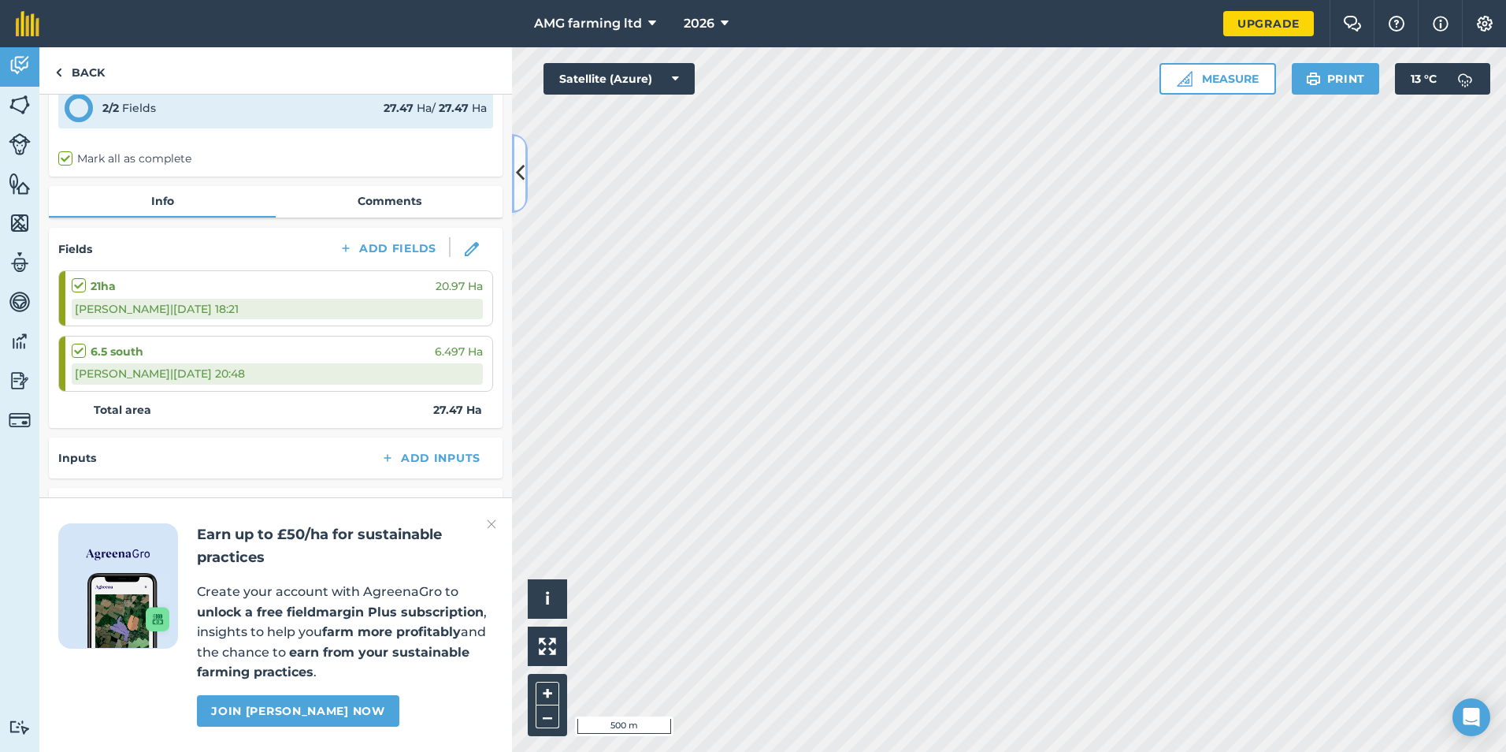
click at [521, 184] on icon at bounding box center [520, 173] width 9 height 28
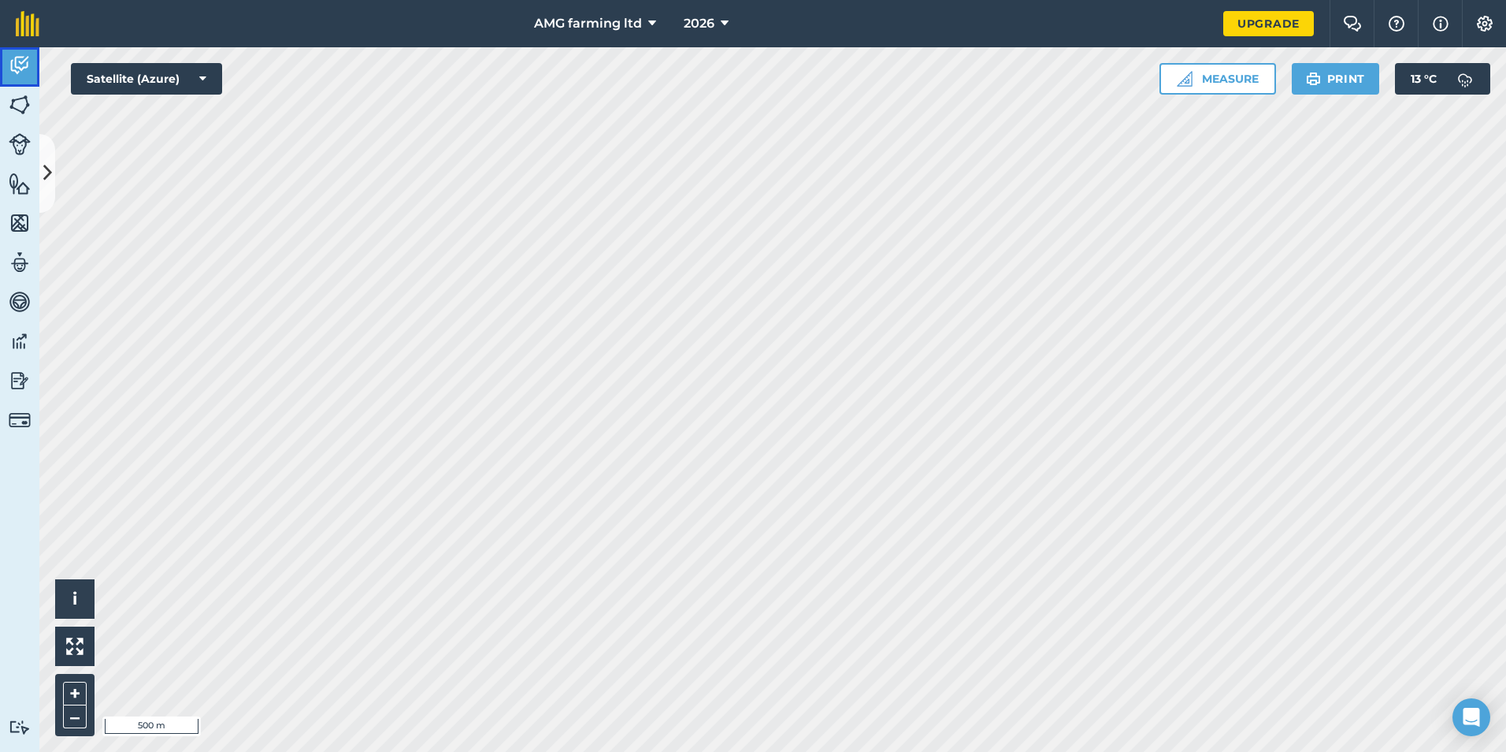
click at [34, 71] on link "Activity" at bounding box center [19, 66] width 39 height 39
click at [12, 69] on img at bounding box center [20, 66] width 22 height 24
click at [32, 105] on link "Fields" at bounding box center [19, 106] width 39 height 39
click at [41, 163] on button at bounding box center [47, 173] width 16 height 79
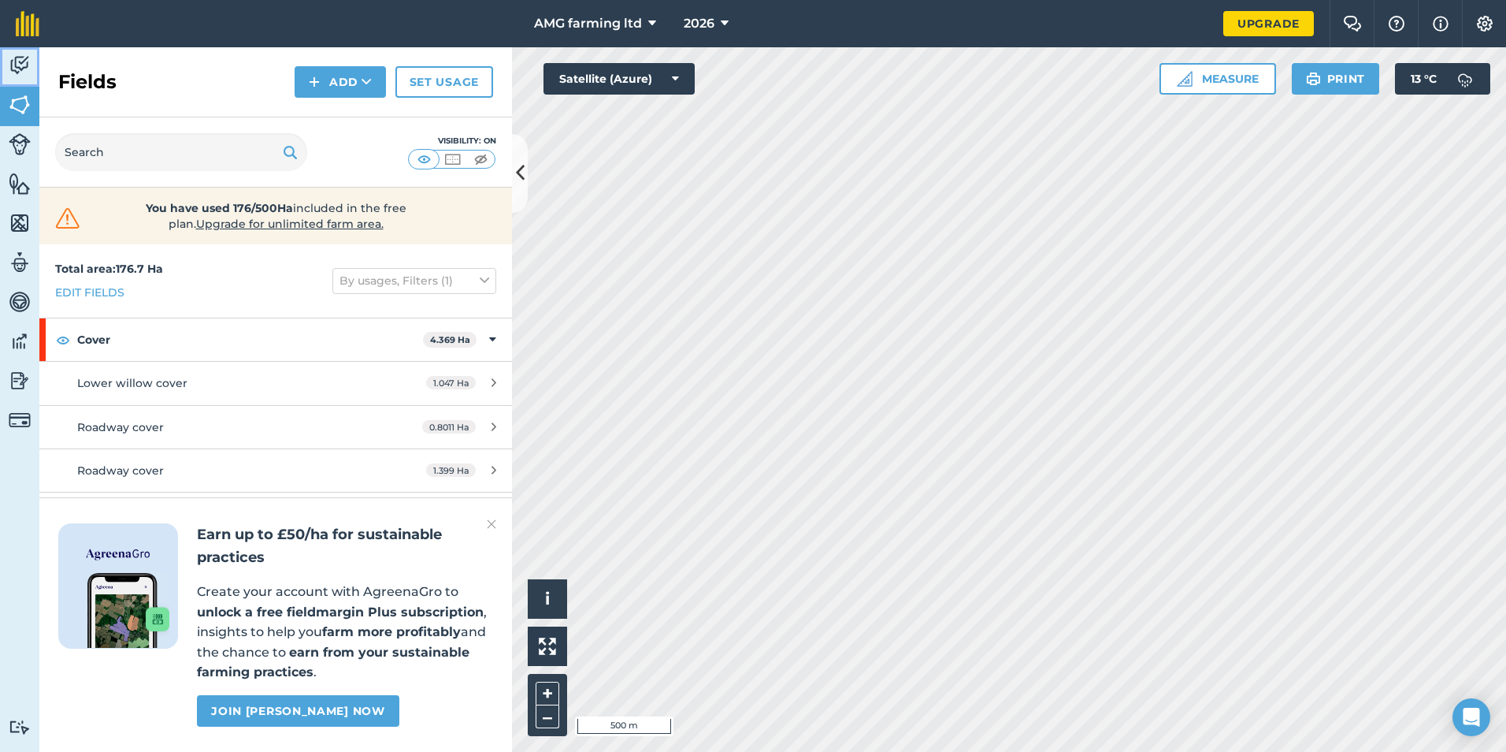
click at [21, 67] on img at bounding box center [20, 66] width 22 height 24
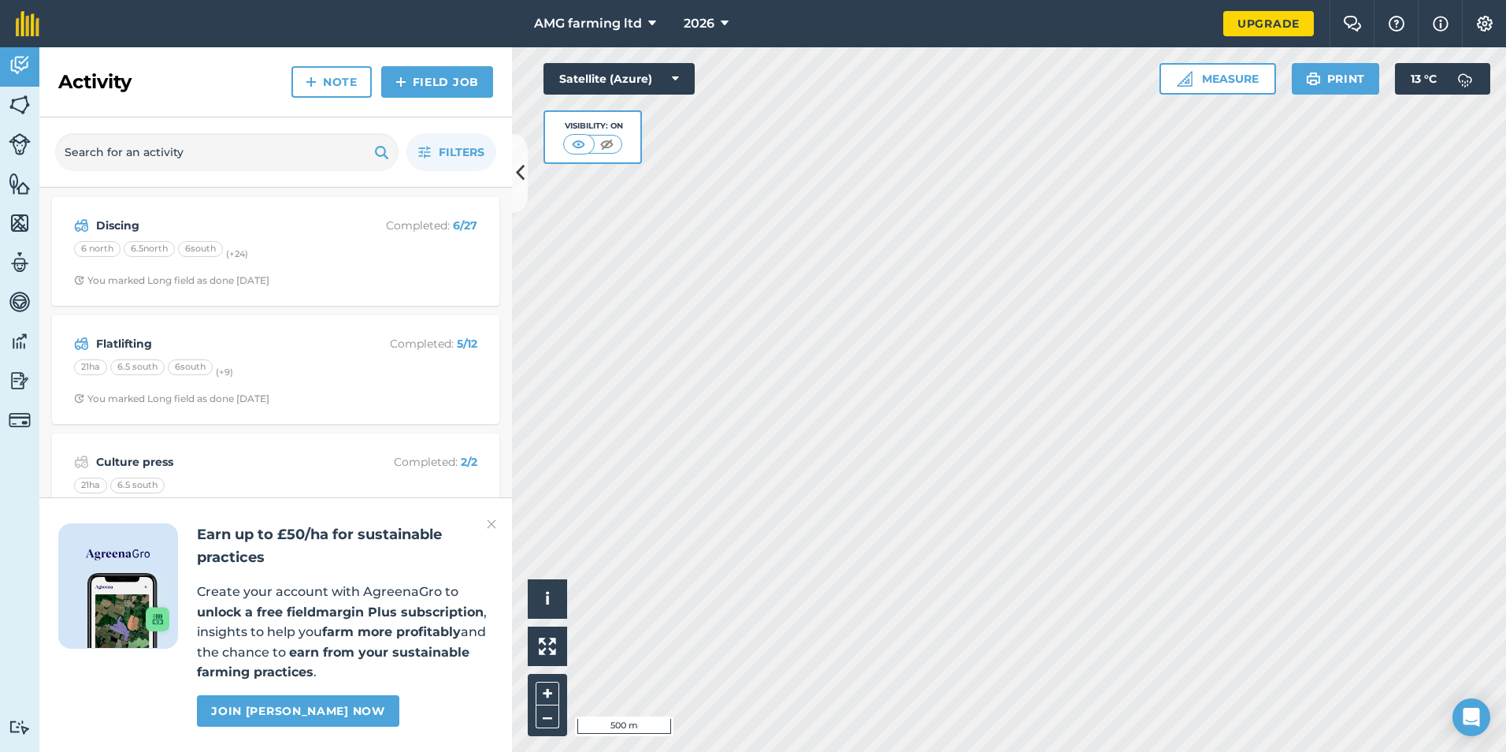
click at [492, 525] on img at bounding box center [491, 523] width 9 height 19
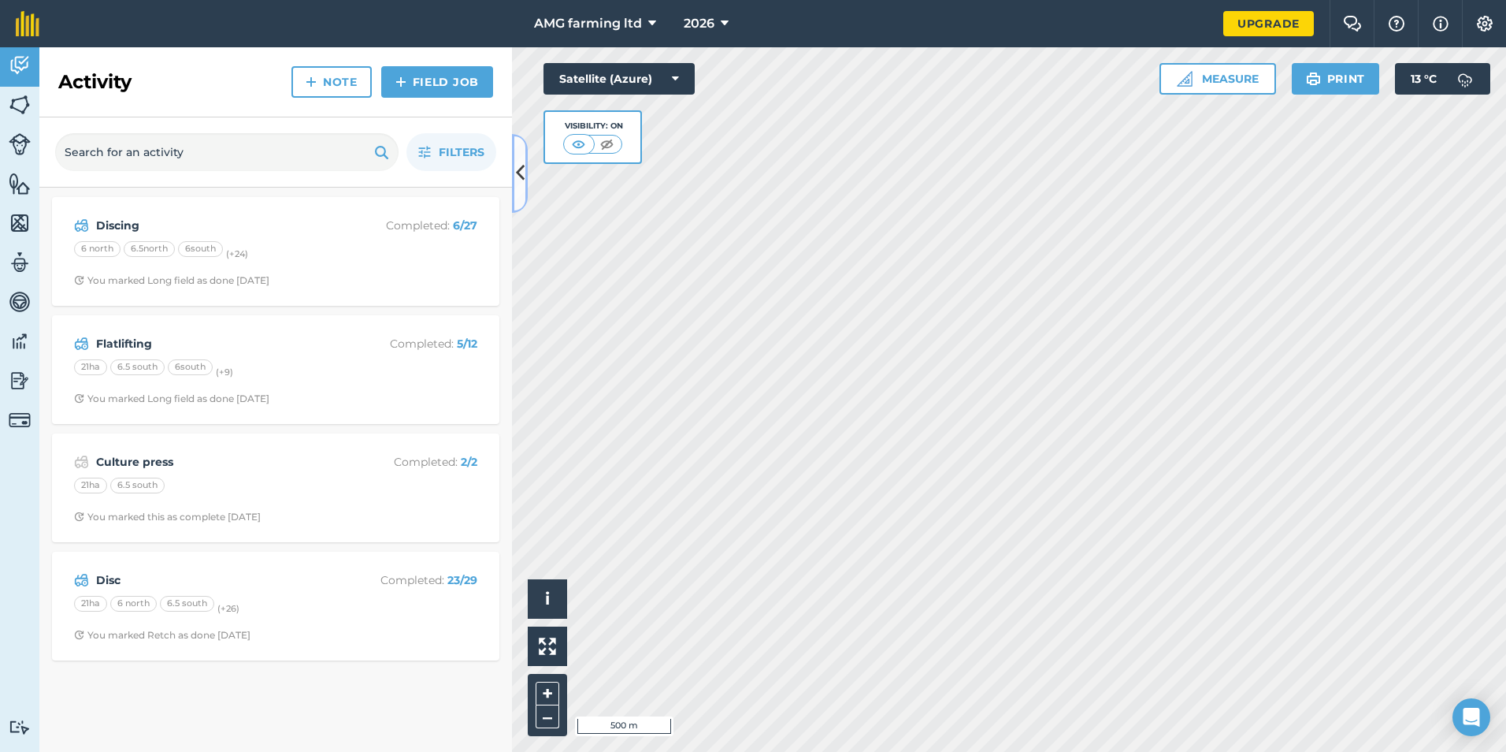
click at [518, 182] on icon at bounding box center [520, 173] width 9 height 28
